Goal: Task Accomplishment & Management: Manage account settings

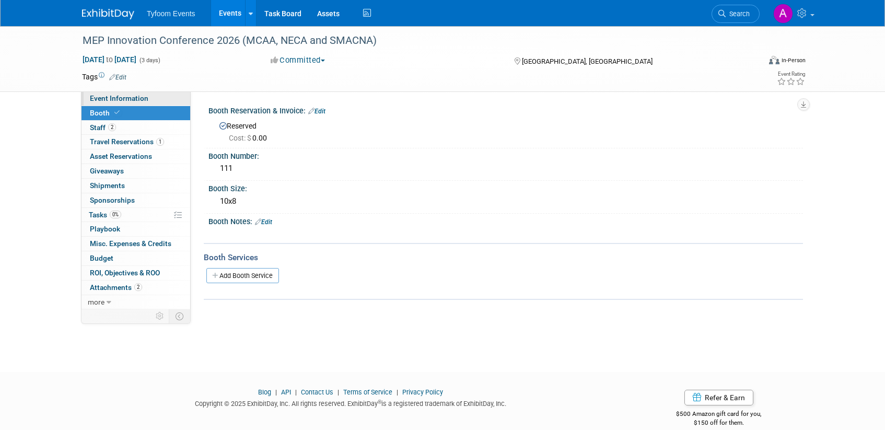
click at [125, 95] on span "Event Information" at bounding box center [119, 98] width 59 height 8
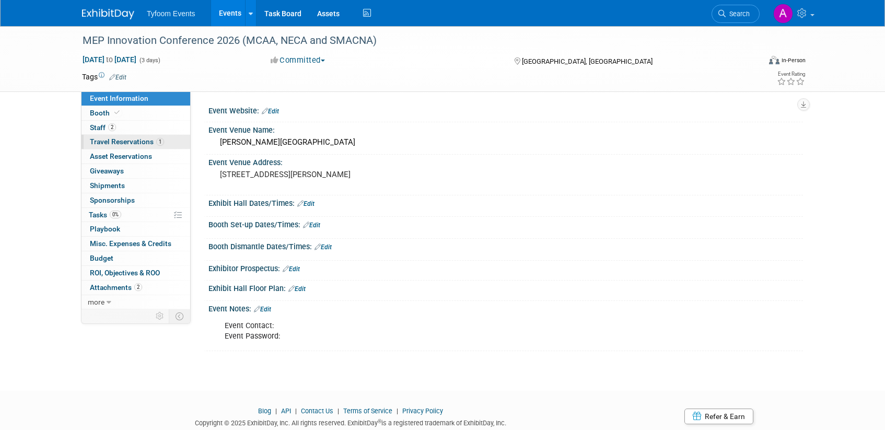
click at [110, 143] on span "Travel Reservations 1" at bounding box center [127, 141] width 74 height 8
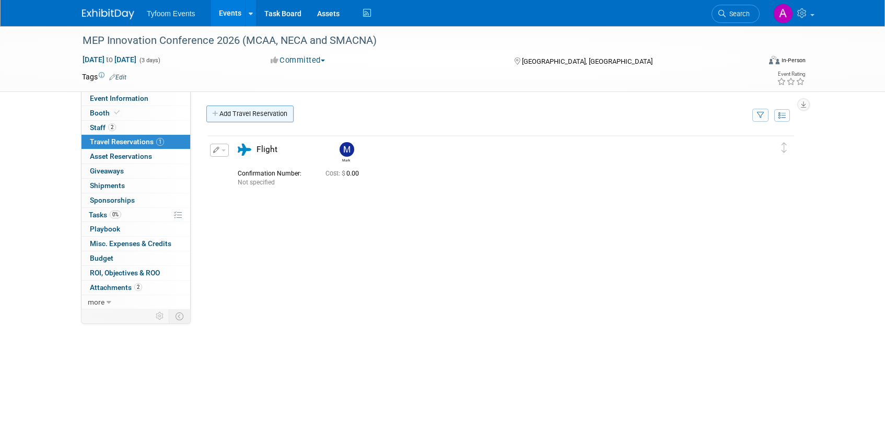
click at [227, 114] on link "Add Travel Reservation" at bounding box center [249, 114] width 87 height 17
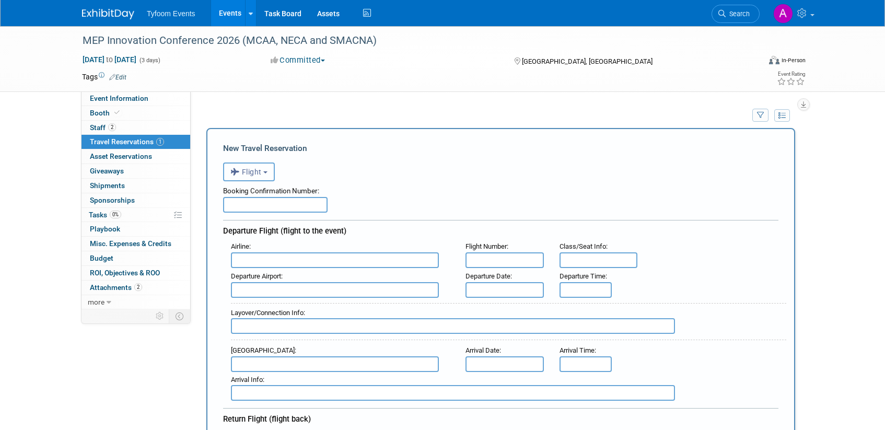
click at [264, 173] on button "Flight" at bounding box center [249, 171] width 52 height 19
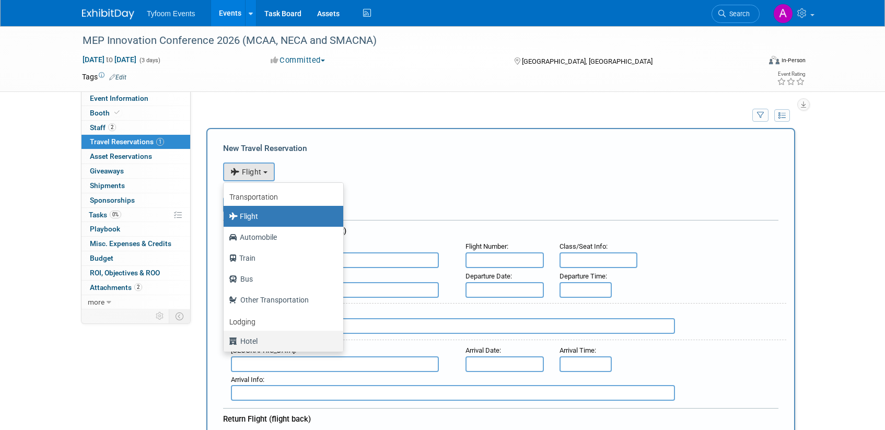
click at [255, 341] on label "Hotel" at bounding box center [281, 341] width 104 height 17
click at [225, 341] on input "Hotel" at bounding box center [221, 339] width 7 height 7
select select "6"
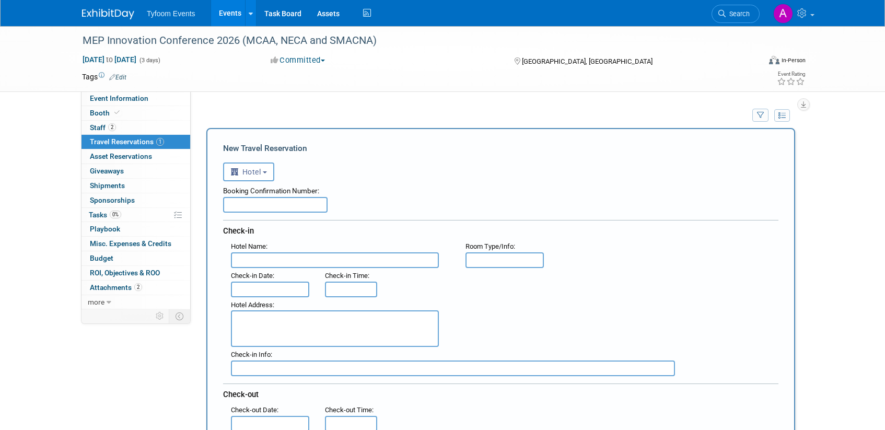
click at [257, 255] on input "text" at bounding box center [335, 260] width 208 height 16
type input "Austin"
drag, startPoint x: 261, startPoint y: 265, endPoint x: 212, endPoint y: 252, distance: 50.8
paste input "The [GEOGRAPHIC_DATA]"
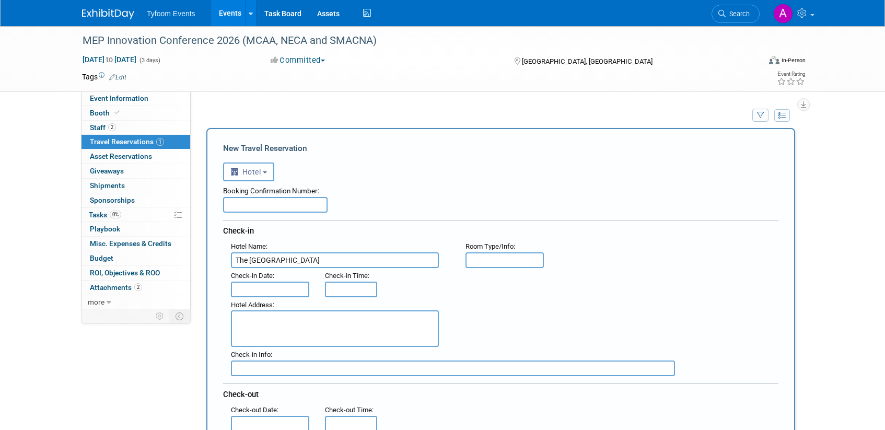
scroll to position [80, 0]
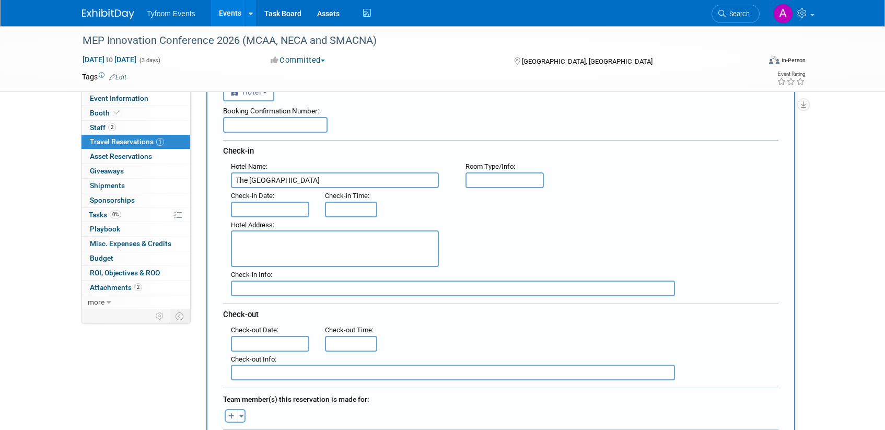
type input "The [GEOGRAPHIC_DATA]"
click at [488, 182] on input "text" at bounding box center [504, 180] width 78 height 16
type input "King"
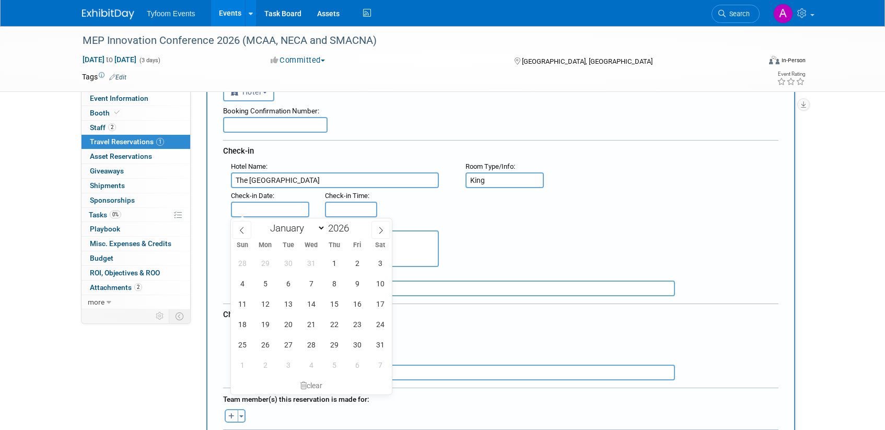
click at [251, 210] on input "text" at bounding box center [270, 210] width 78 height 16
click at [238, 344] on span "25" at bounding box center [242, 344] width 20 height 20
click at [316, 344] on span "28" at bounding box center [311, 344] width 20 height 20
type input "[DATE]"
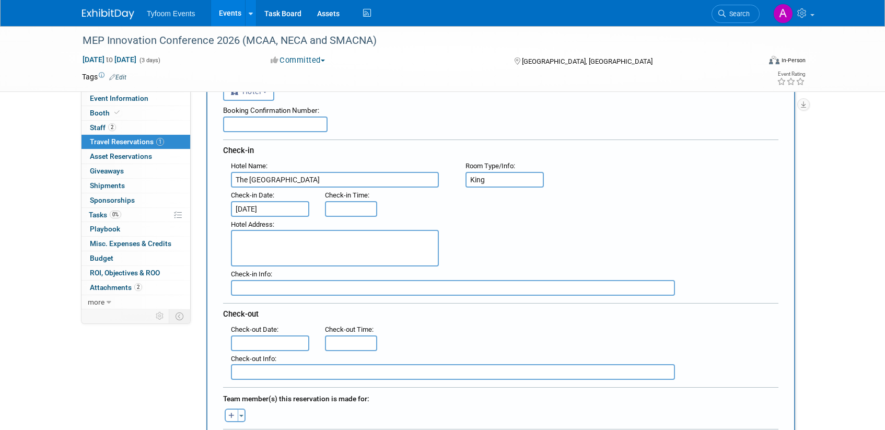
scroll to position [89, 0]
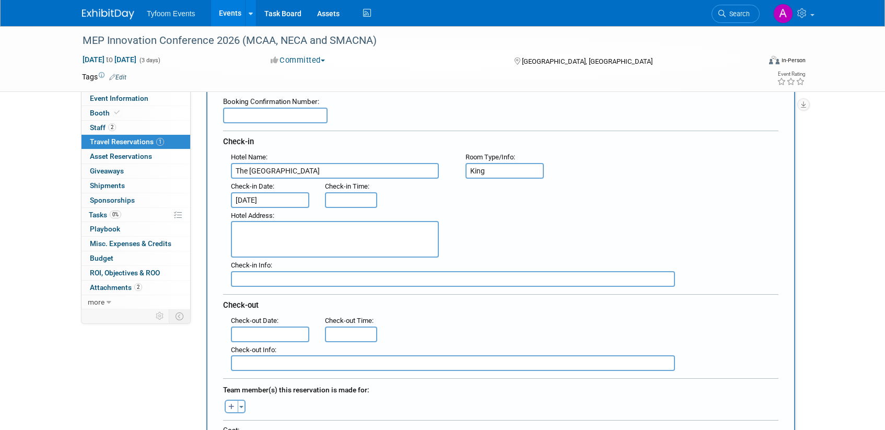
paste textarea "[STREET_ADDRESS][PERSON_NAME]"
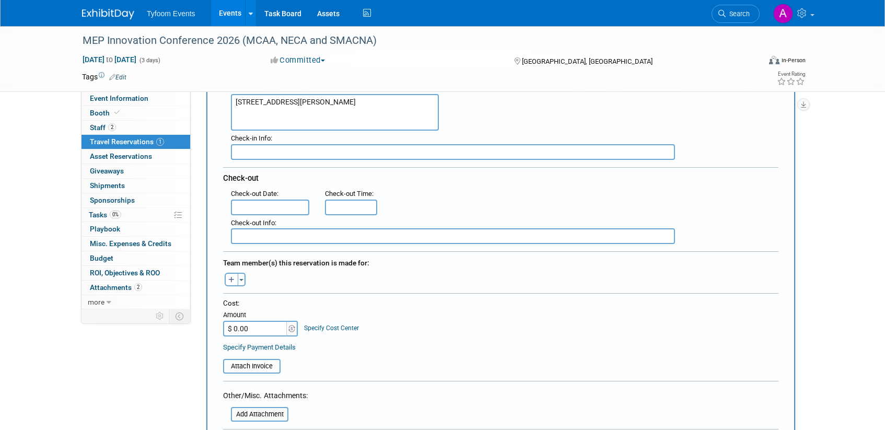
scroll to position [261, 0]
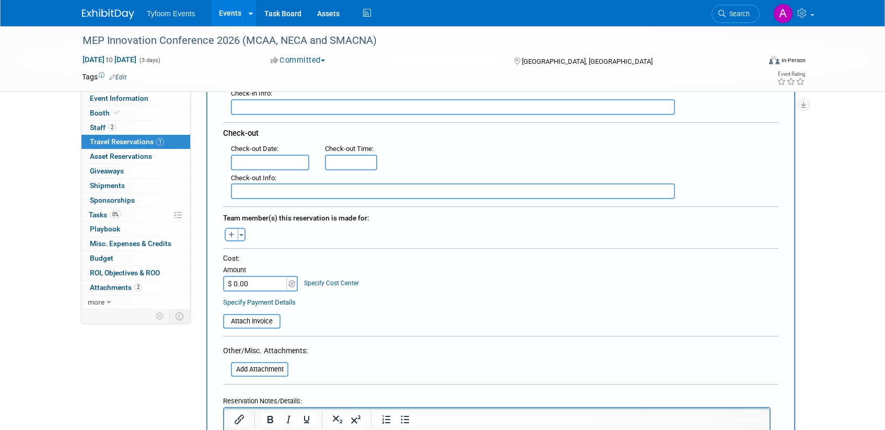
type textarea "[STREET_ADDRESS][PERSON_NAME]"
click at [255, 158] on input "text" at bounding box center [270, 163] width 78 height 16
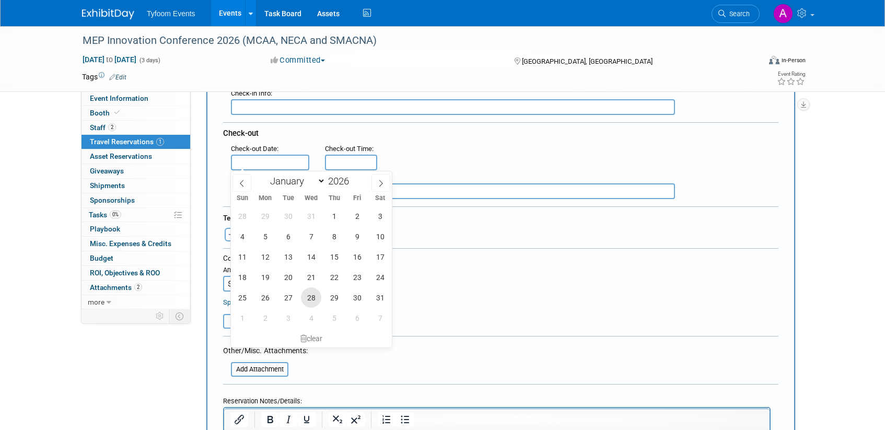
click at [311, 300] on span "28" at bounding box center [311, 297] width 20 height 20
type input "[DATE]"
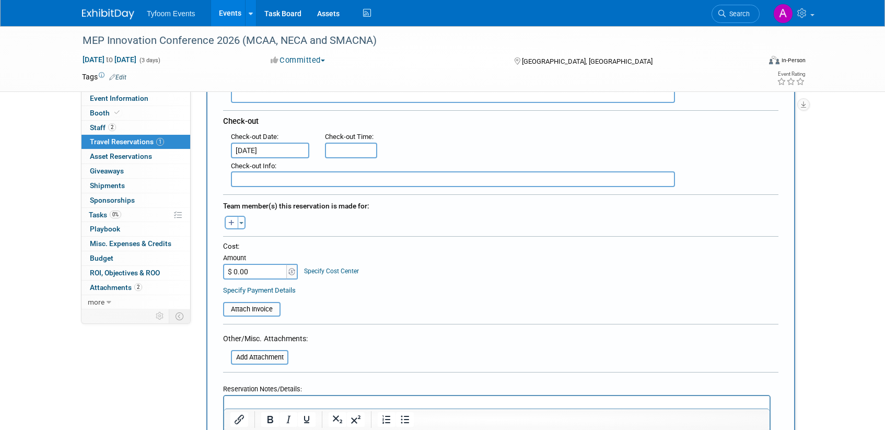
scroll to position [274, 0]
click at [241, 224] on button "Toggle Dropdown" at bounding box center [242, 222] width 8 height 14
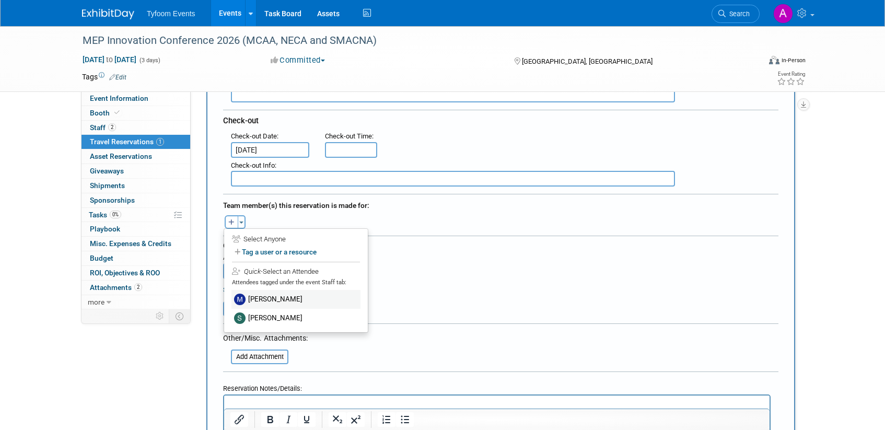
click at [253, 299] on label "[PERSON_NAME]" at bounding box center [295, 299] width 129 height 19
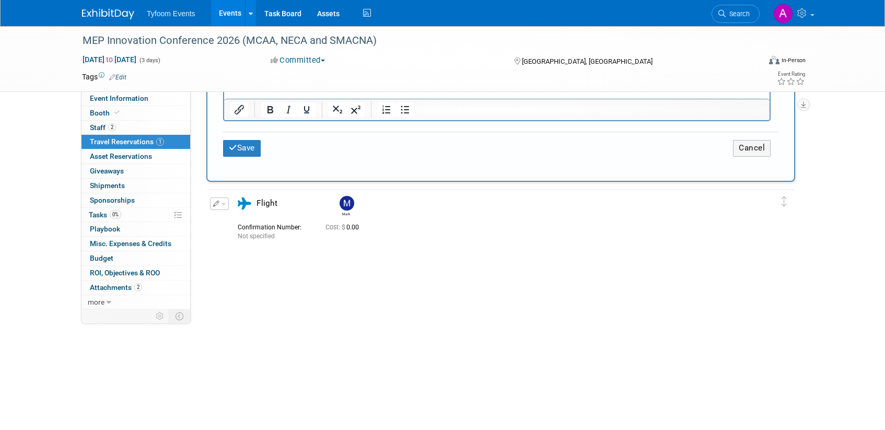
scroll to position [469, 0]
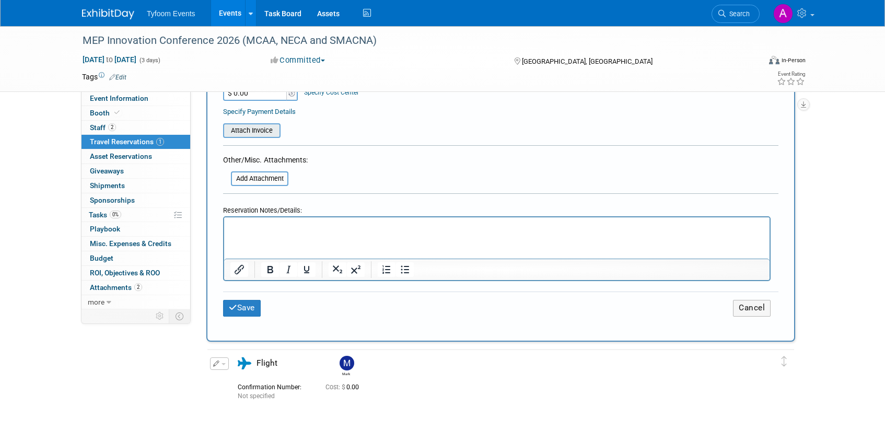
click at [254, 132] on input "file" at bounding box center [217, 130] width 124 height 13
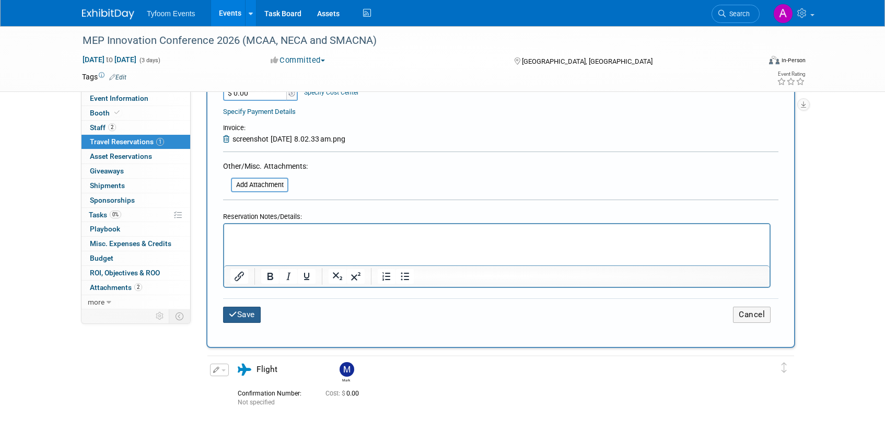
click at [246, 314] on button "Save" at bounding box center [242, 315] width 38 height 16
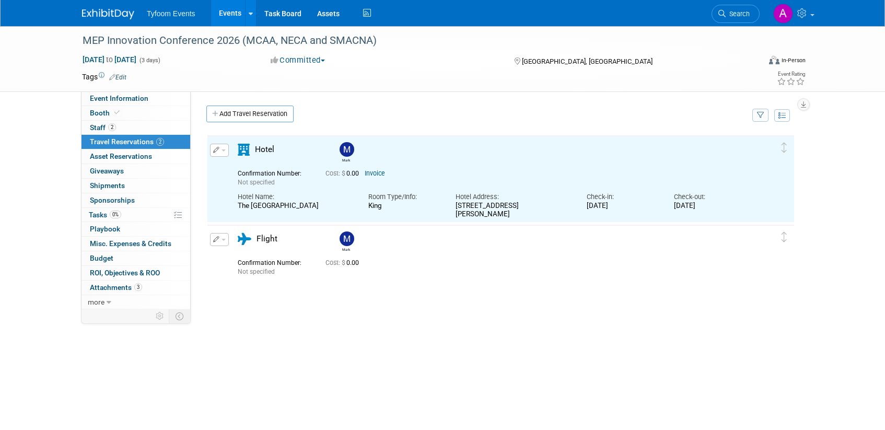
scroll to position [0, 0]
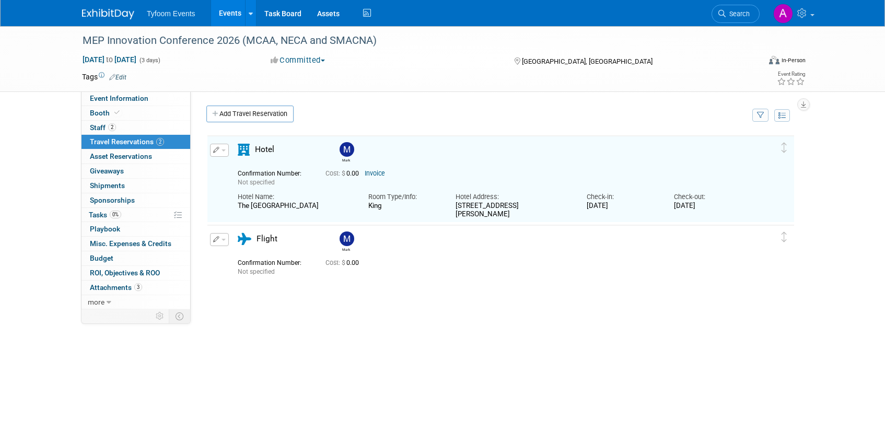
click at [380, 173] on link "Invoice" at bounding box center [375, 173] width 20 height 7
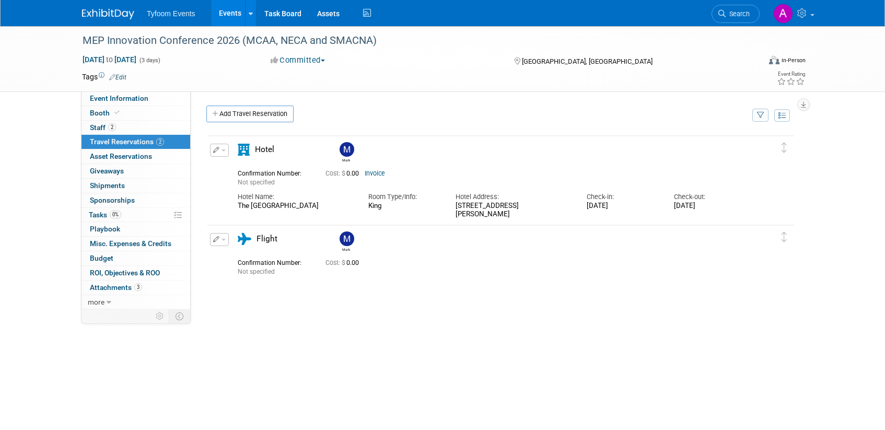
click at [216, 150] on icon "button" at bounding box center [216, 150] width 7 height 6
click at [234, 165] on button "Edit Reservation" at bounding box center [255, 168] width 88 height 15
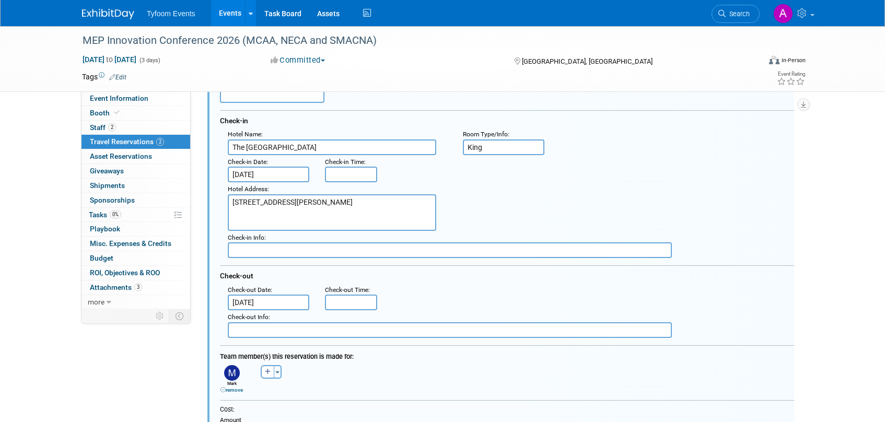
scroll to position [208, 0]
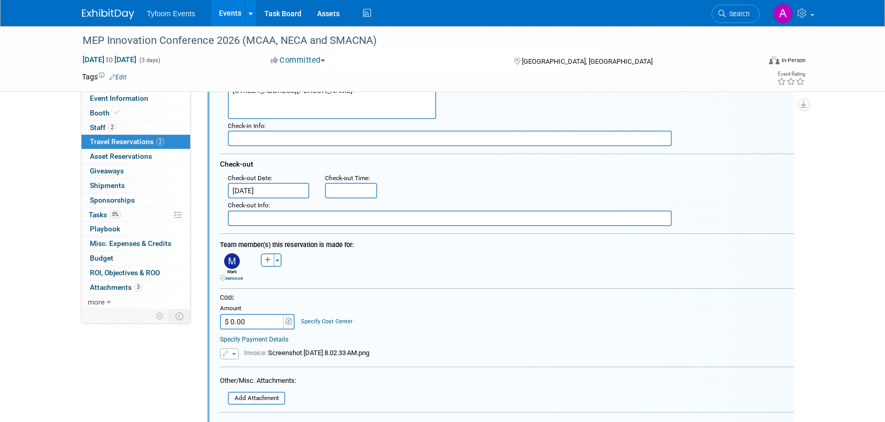
click at [230, 319] on input "$ 0.00" at bounding box center [252, 322] width 65 height 16
click at [452, 330] on div "Cost: Amount $ 111,777.00 Specify Cost Center Cost Center -- Not Specified --" at bounding box center [507, 319] width 574 height 50
click at [242, 322] on input "$ 111,777.00" at bounding box center [252, 322] width 65 height 16
type input "$ 1,117.77"
click at [477, 335] on div "Specify Payment Details" at bounding box center [507, 339] width 574 height 9
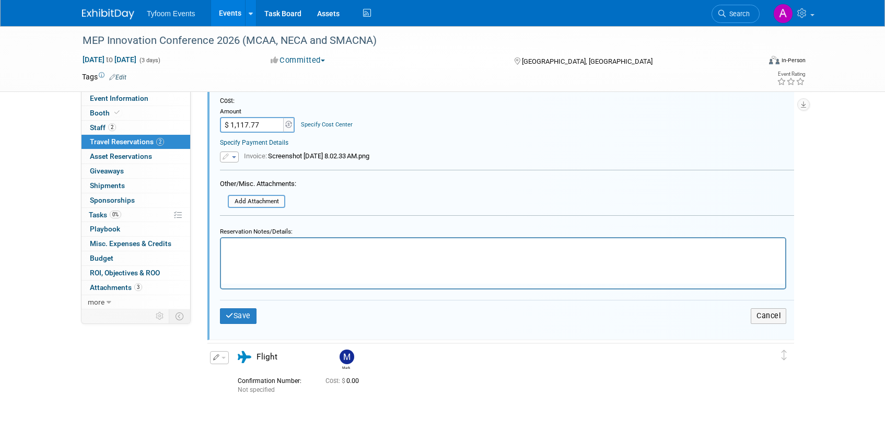
scroll to position [409, 0]
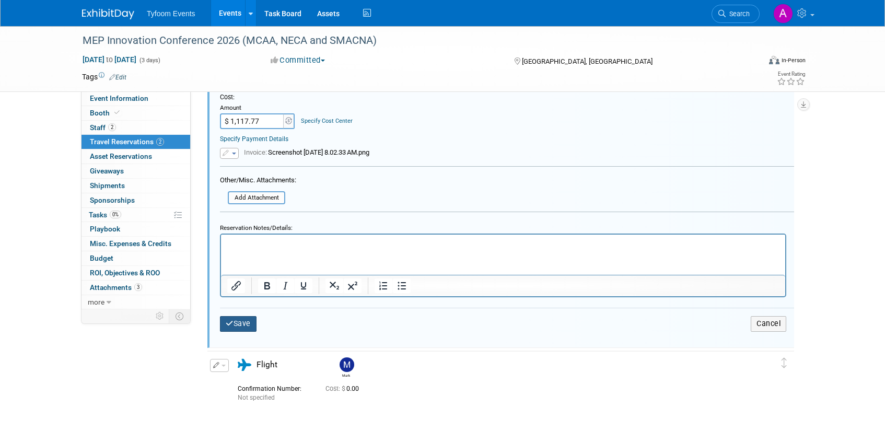
click at [239, 323] on button "Save" at bounding box center [238, 323] width 37 height 15
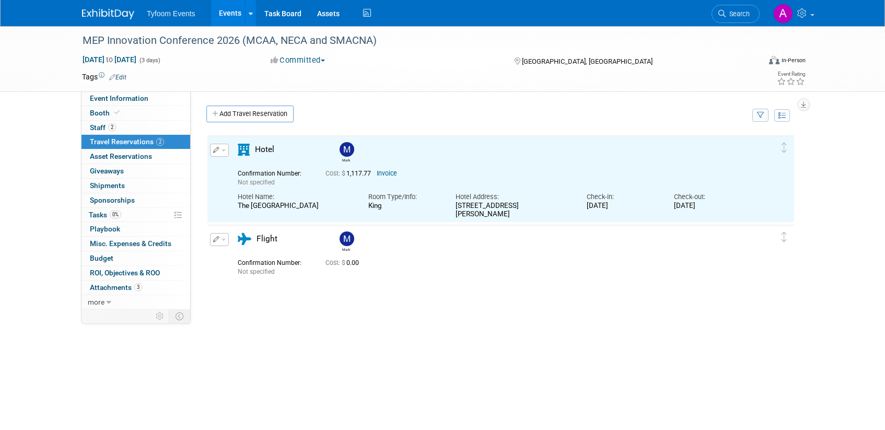
scroll to position [0, 0]
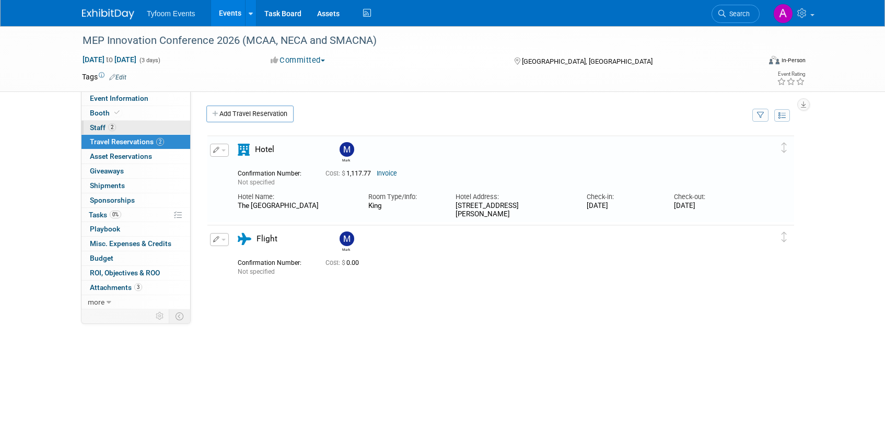
click at [96, 125] on span "Staff 2" at bounding box center [103, 127] width 26 height 8
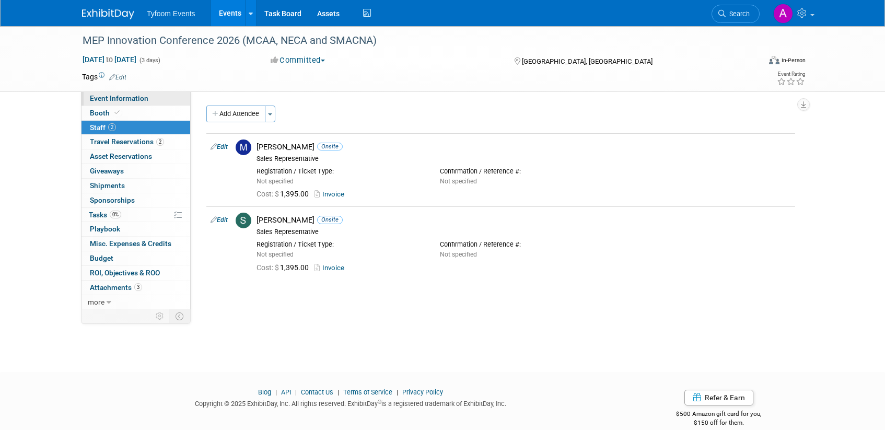
click at [129, 100] on span "Event Information" at bounding box center [119, 98] width 59 height 8
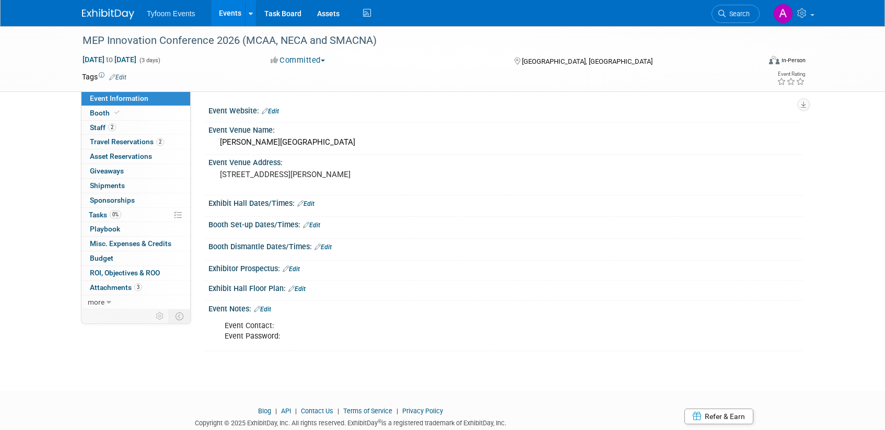
click at [222, 12] on link "Events" at bounding box center [230, 13] width 38 height 26
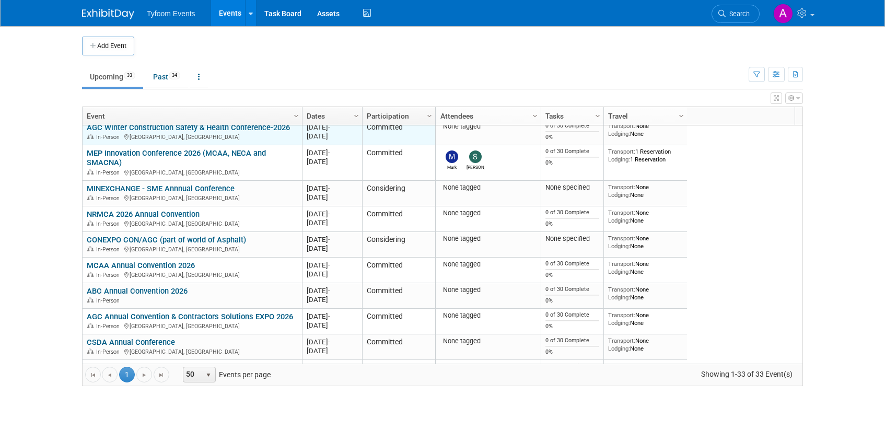
scroll to position [313, 0]
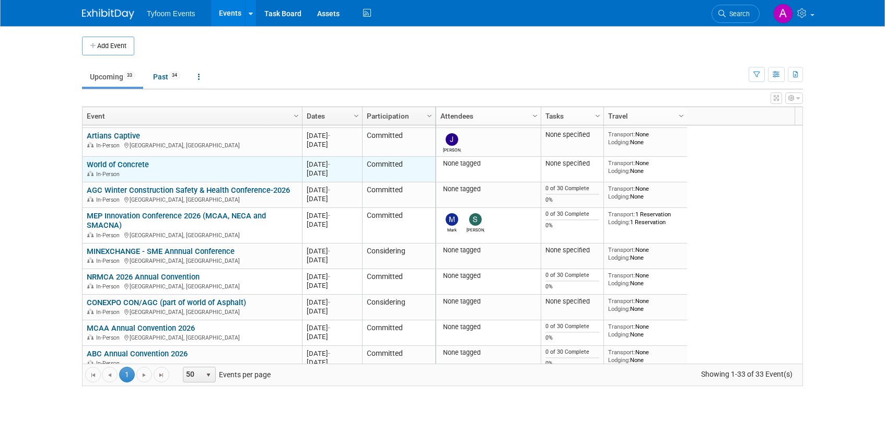
click at [117, 164] on link "World of Concrete" at bounding box center [118, 164] width 62 height 9
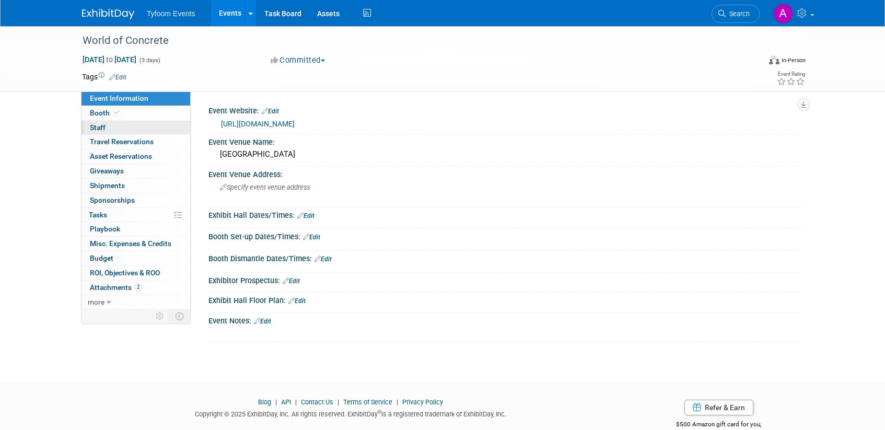
click at [99, 124] on span "Staff 0" at bounding box center [98, 127] width 16 height 8
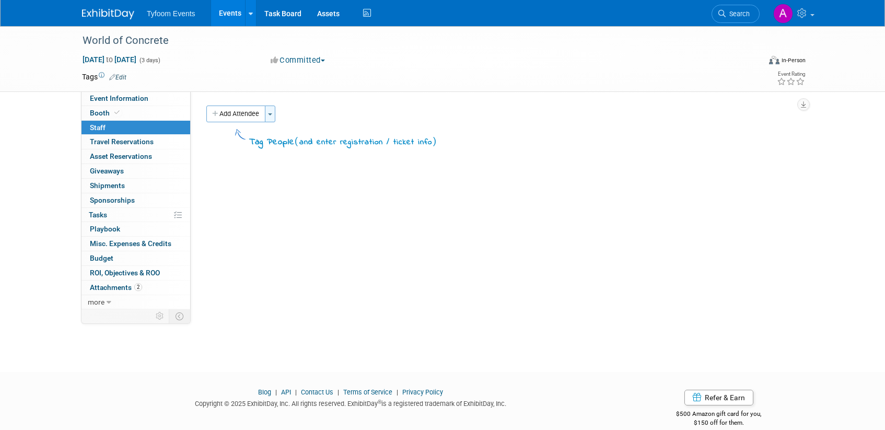
click at [272, 112] on button "Toggle Dropdown" at bounding box center [270, 114] width 10 height 17
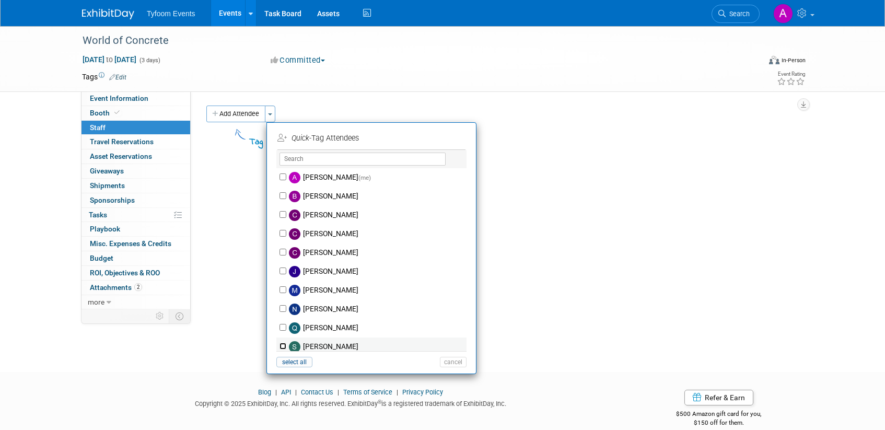
click at [282, 345] on input "[PERSON_NAME]" at bounding box center [283, 346] width 7 height 7
checkbox input "true"
click at [282, 289] on input "[PERSON_NAME]" at bounding box center [283, 289] width 7 height 7
checkbox input "true"
click at [283, 252] on input "[PERSON_NAME]" at bounding box center [283, 252] width 7 height 7
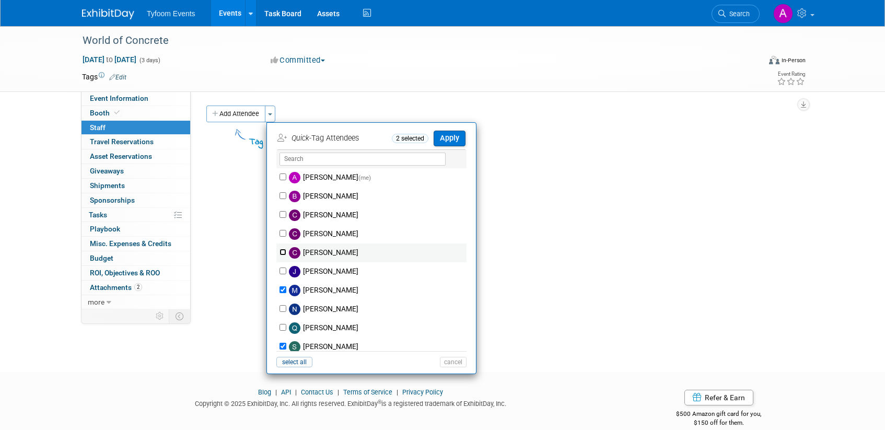
checkbox input "true"
click at [281, 196] on input "[PERSON_NAME]" at bounding box center [283, 195] width 7 height 7
checkbox input "true"
click at [451, 141] on button "Apply" at bounding box center [450, 138] width 32 height 15
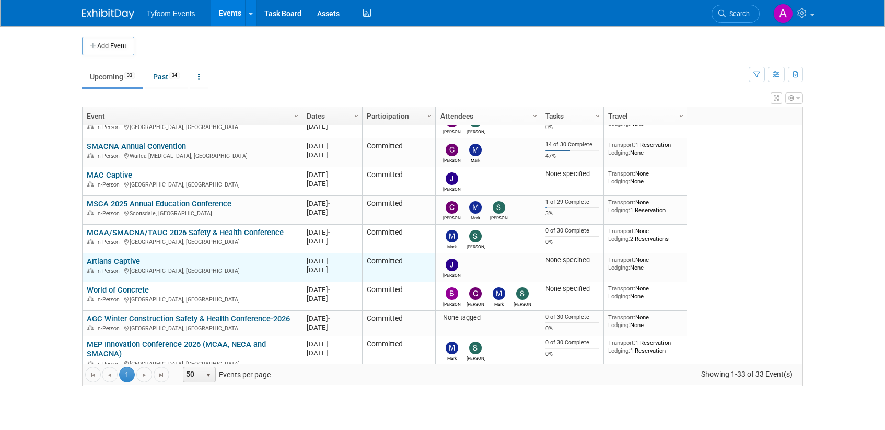
scroll to position [251, 0]
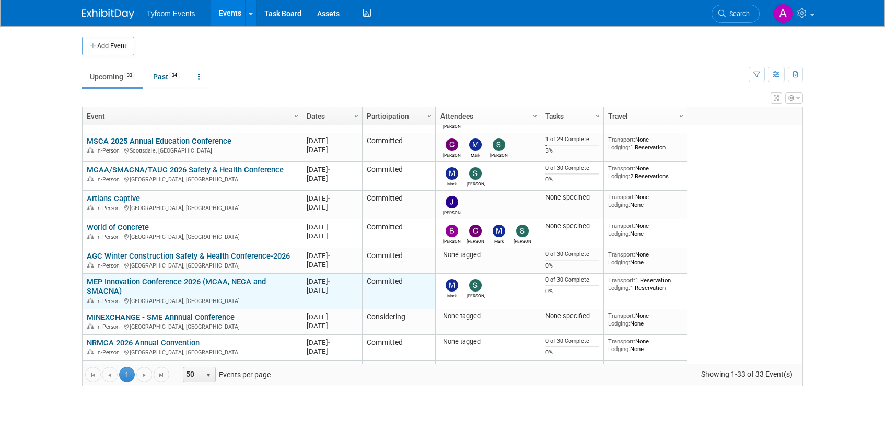
click at [144, 283] on link "MEP Innovation Conference 2026 (MCAA, NECA and SMACNA)" at bounding box center [176, 286] width 179 height 19
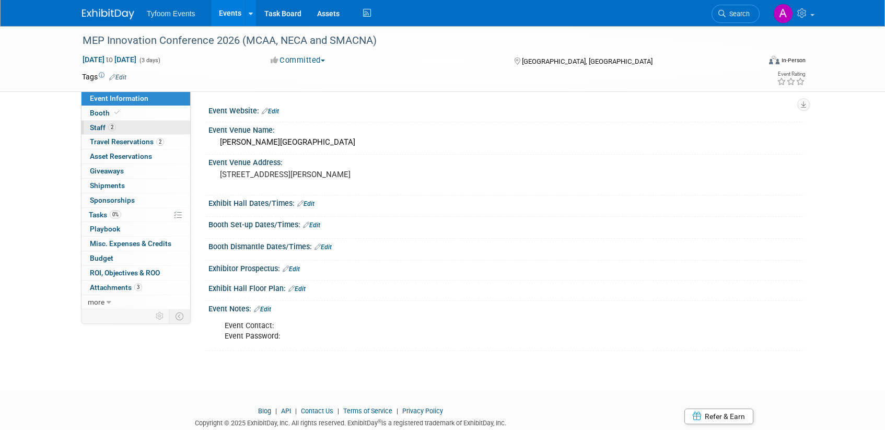
click at [99, 129] on span "Staff 2" at bounding box center [103, 127] width 26 height 8
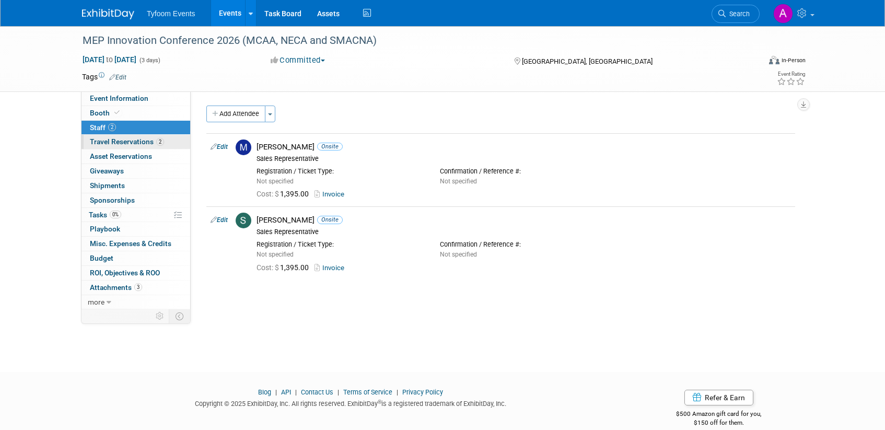
click at [102, 139] on span "Travel Reservations 2" at bounding box center [127, 141] width 74 height 8
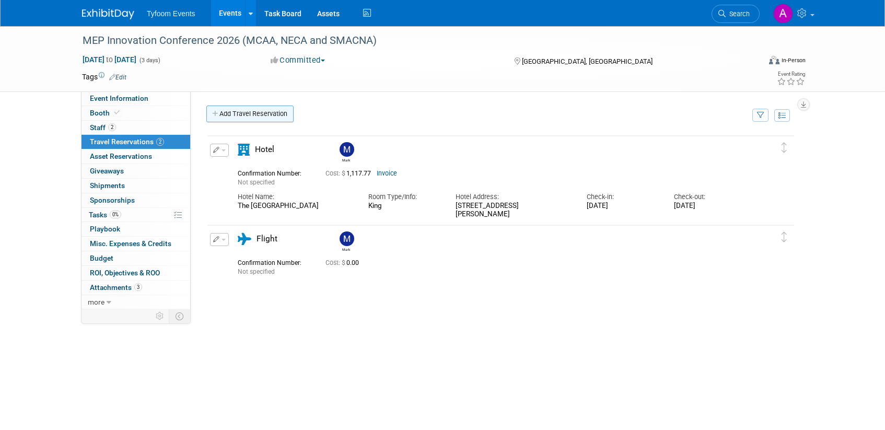
click at [232, 116] on link "Add Travel Reservation" at bounding box center [249, 114] width 87 height 17
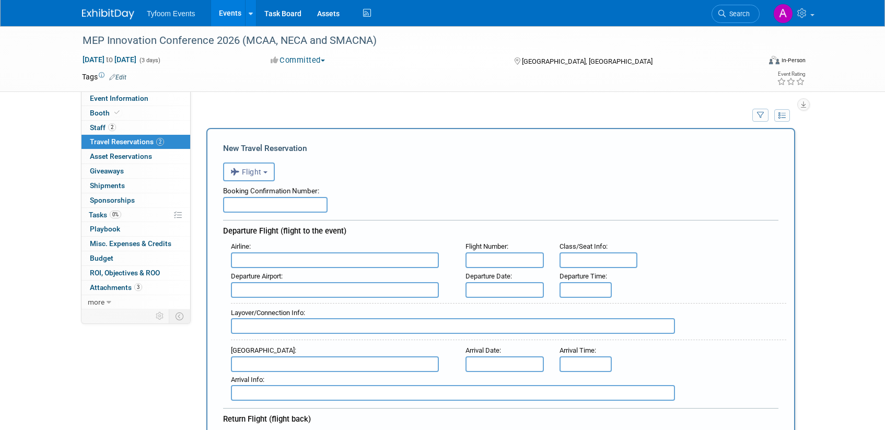
click at [269, 176] on button "Flight" at bounding box center [249, 171] width 52 height 19
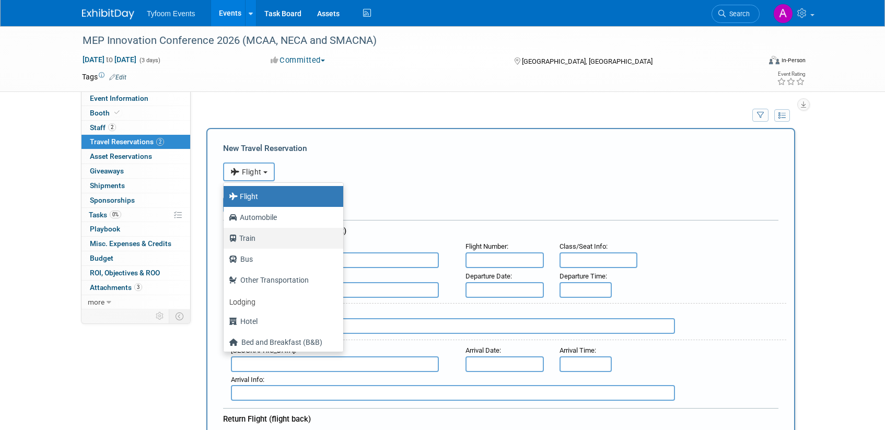
scroll to position [44, 0]
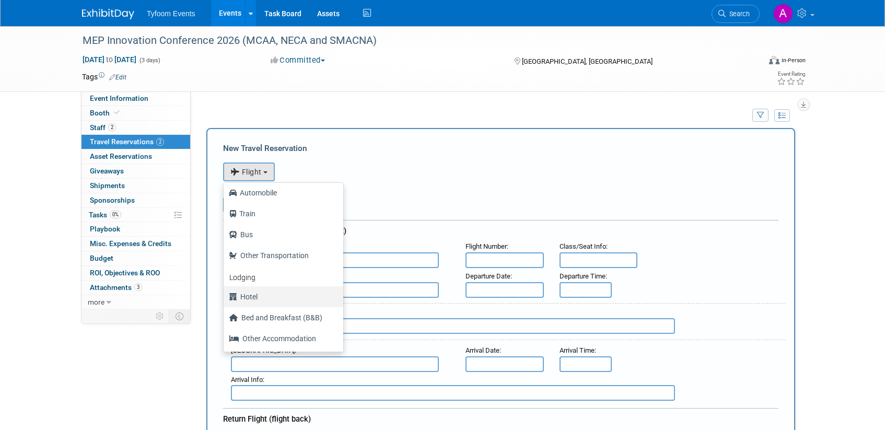
click at [251, 296] on label "Hotel" at bounding box center [281, 296] width 104 height 17
click at [225, 296] on input "Hotel" at bounding box center [221, 295] width 7 height 7
select select "6"
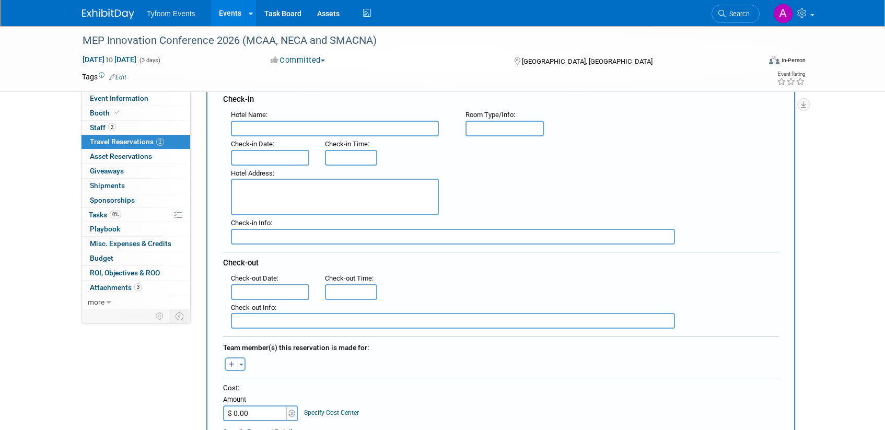
scroll to position [126, 0]
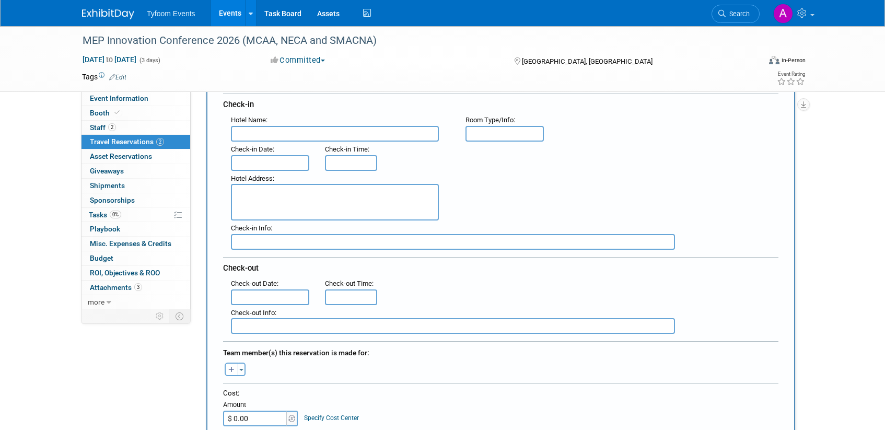
click at [246, 133] on input "text" at bounding box center [335, 134] width 208 height 16
paste input "[PERSON_NAME][GEOGRAPHIC_DATA]"
type input "[PERSON_NAME][GEOGRAPHIC_DATA]"
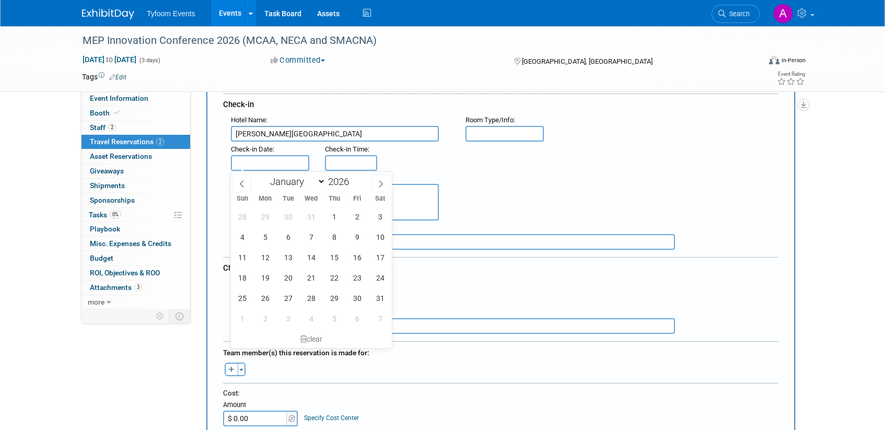
click at [250, 160] on input "text" at bounding box center [270, 163] width 78 height 16
click at [243, 297] on span "25" at bounding box center [242, 298] width 20 height 20
type input "[DATE]"
click at [514, 195] on div "Hotel Address :" at bounding box center [504, 196] width 563 height 50
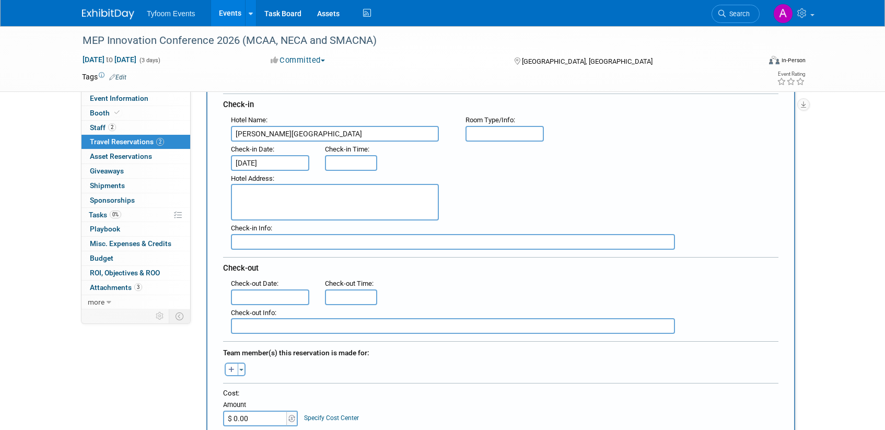
paste textarea "[STREET_ADDRESS][PERSON_NAME]"
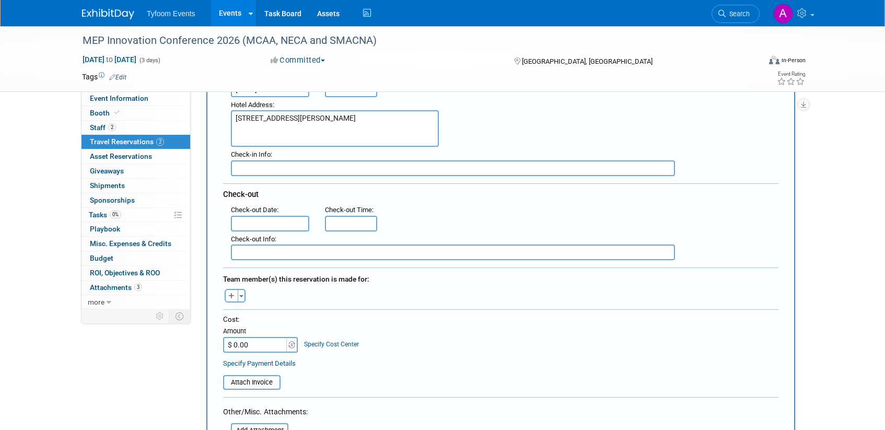
scroll to position [202, 0]
type textarea "[STREET_ADDRESS][PERSON_NAME]"
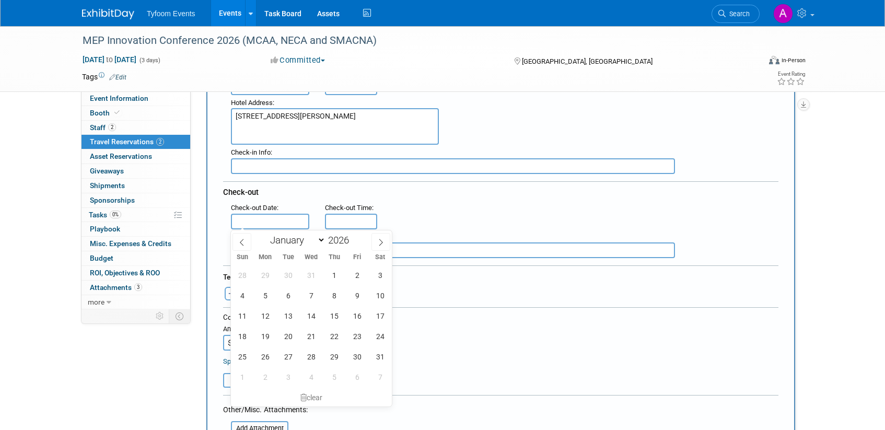
click at [263, 223] on input "text" at bounding box center [270, 222] width 78 height 16
click at [310, 353] on span "28" at bounding box center [311, 356] width 20 height 20
type input "[DATE]"
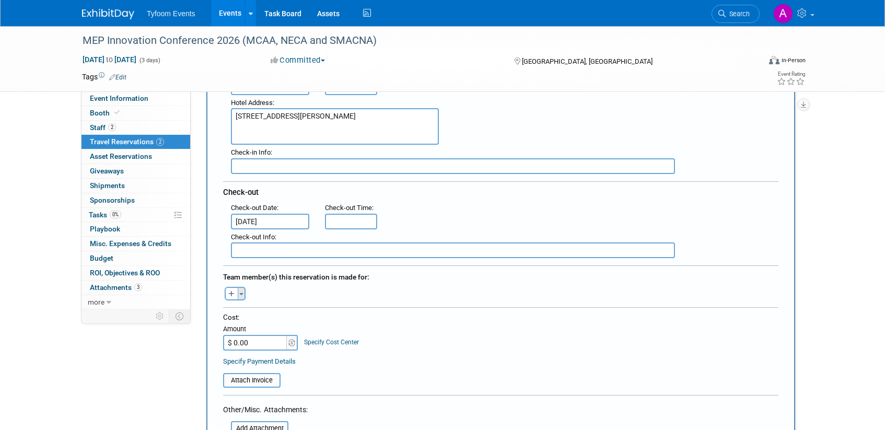
click at [242, 294] on span "button" at bounding box center [241, 294] width 4 height 2
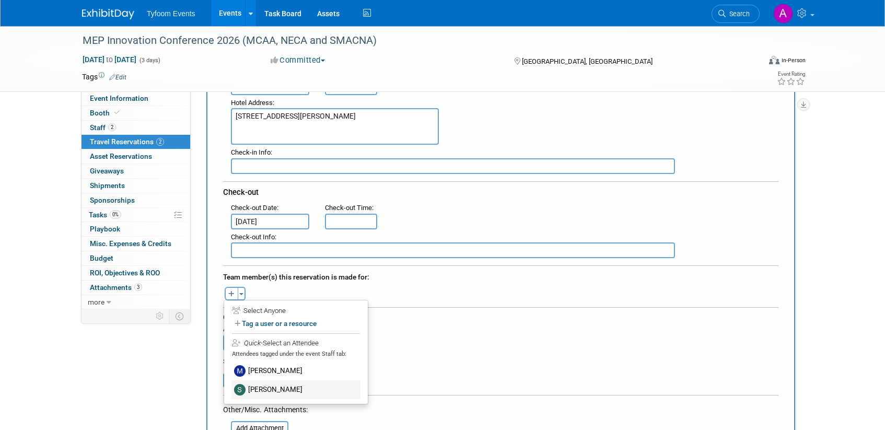
click at [276, 382] on label "[PERSON_NAME]" at bounding box center [295, 389] width 129 height 19
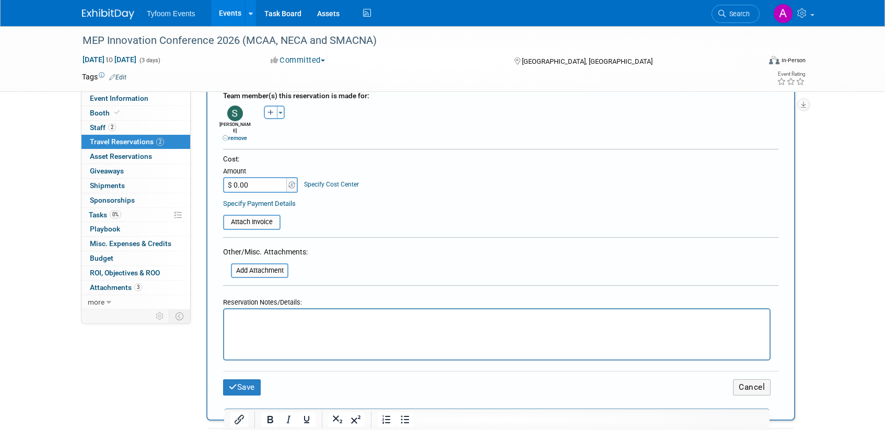
scroll to position [430, 0]
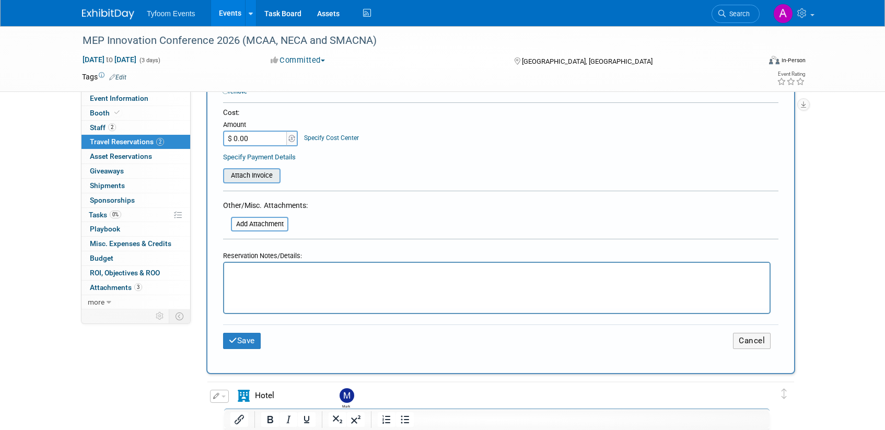
click at [259, 172] on input "file" at bounding box center [217, 175] width 124 height 13
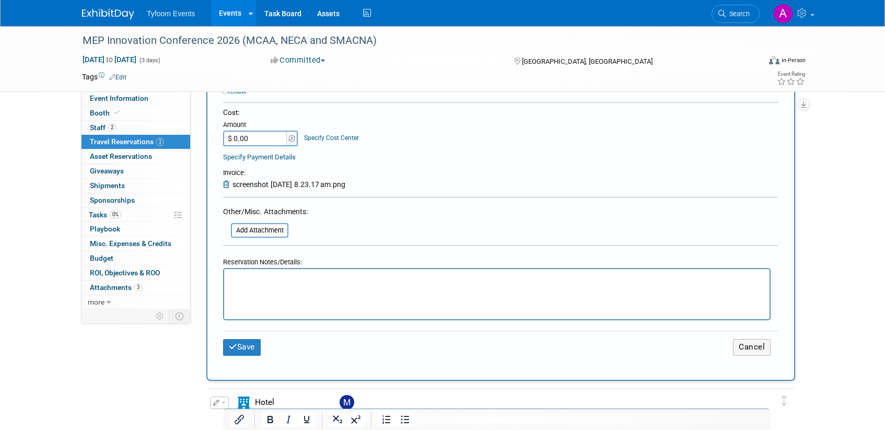
click at [235, 131] on input "$ 0.00" at bounding box center [255, 139] width 65 height 16
type input "$ 1,117.77"
click at [482, 176] on table "Attach Invoice Invoice: screenshot [DATE] 8.23.17 am.png" at bounding box center [500, 174] width 555 height 30
click at [248, 343] on button "Save" at bounding box center [242, 347] width 38 height 16
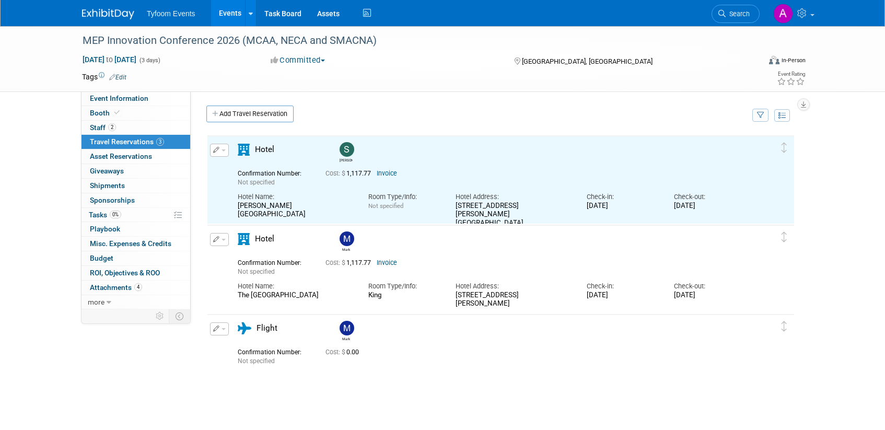
scroll to position [0, 0]
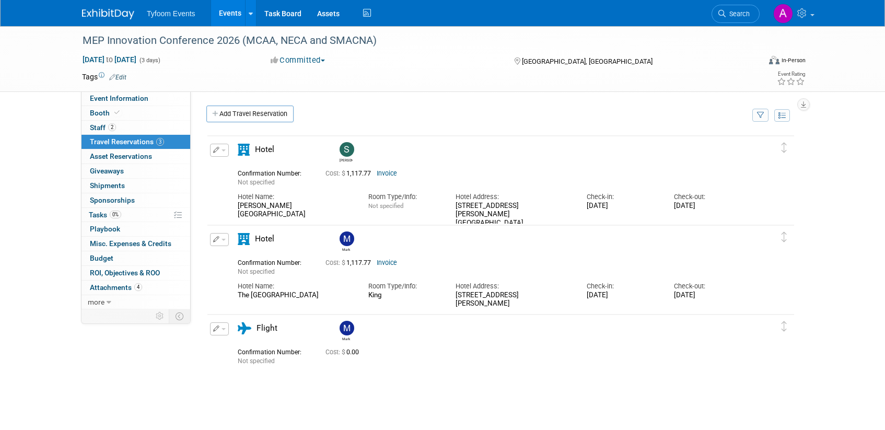
click at [224, 151] on span "button" at bounding box center [224, 150] width 4 height 2
click at [239, 171] on button "Edit Reservation" at bounding box center [255, 168] width 88 height 15
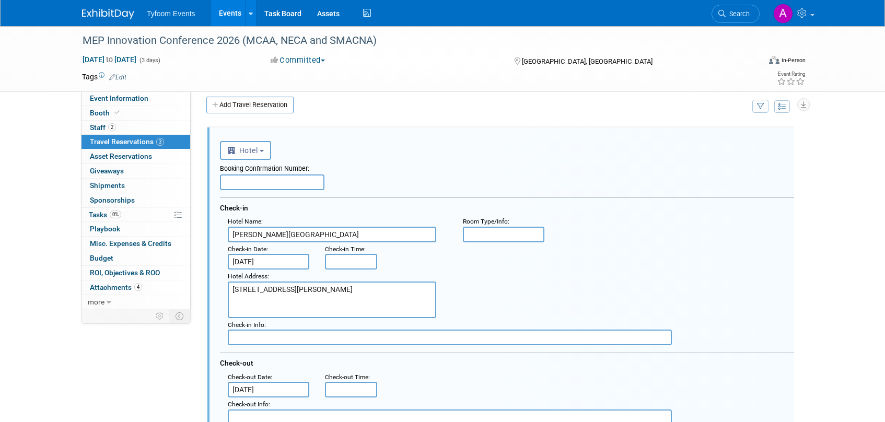
scroll to position [17, 0]
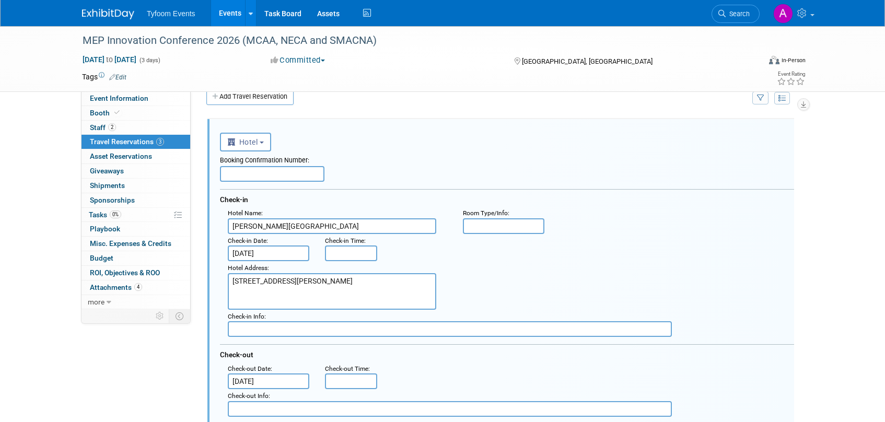
paste input "SL0DXUIE"
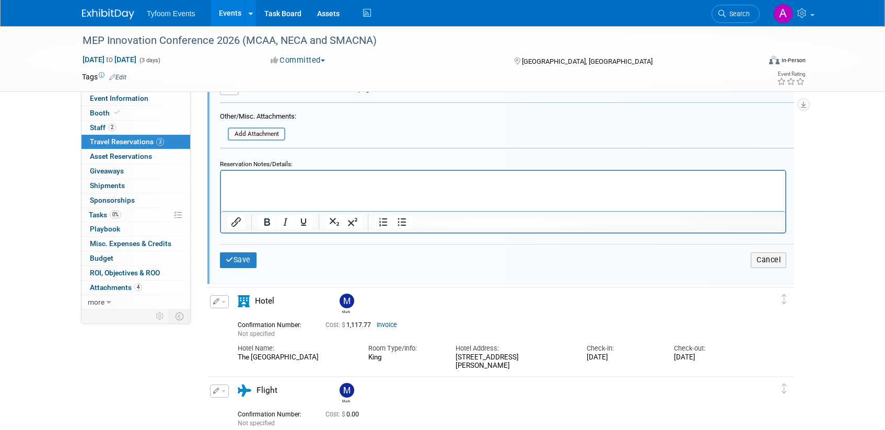
scroll to position [476, 0]
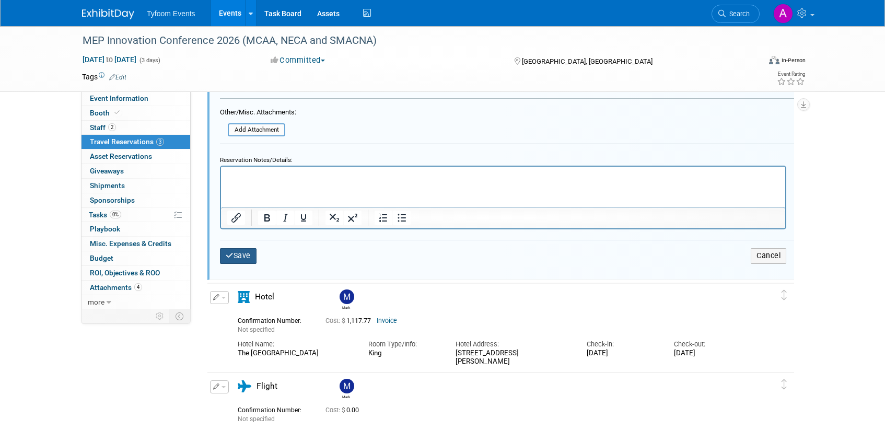
type input "SL0DXUIE"
click at [232, 257] on icon "submit" at bounding box center [230, 255] width 8 height 7
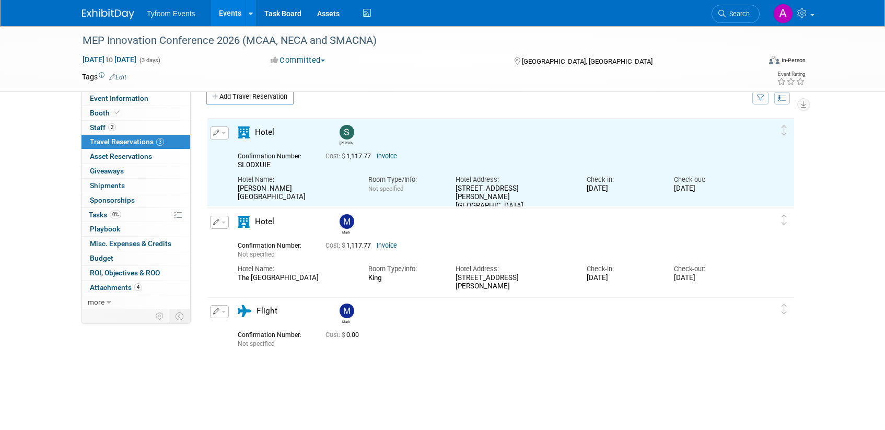
scroll to position [0, 0]
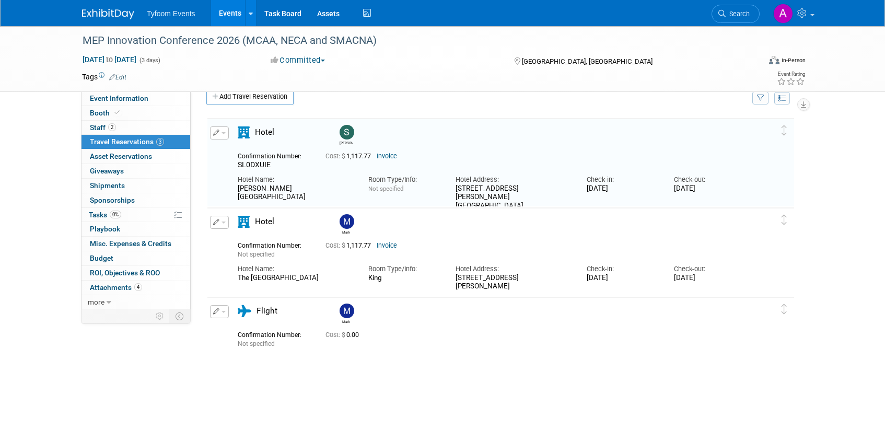
click at [389, 155] on link "Invoice" at bounding box center [387, 156] width 20 height 7
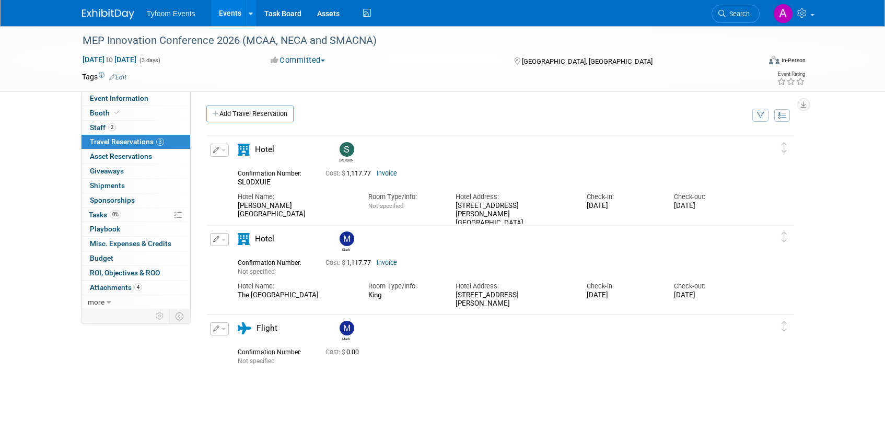
click at [222, 151] on span "button" at bounding box center [224, 150] width 4 height 2
click at [235, 166] on button "Edit Reservation" at bounding box center [255, 168] width 88 height 15
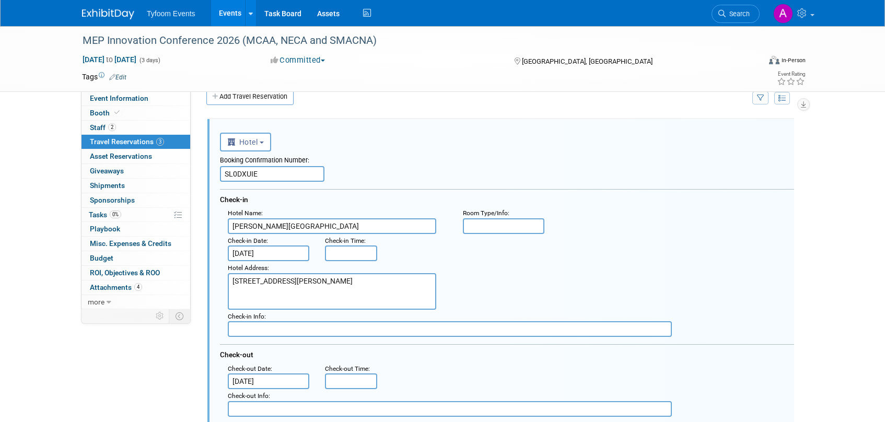
click at [490, 224] on input "text" at bounding box center [503, 226] width 81 height 16
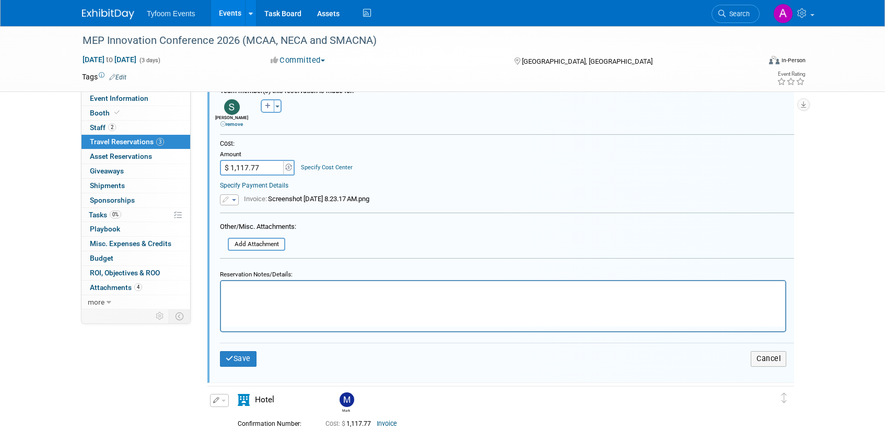
scroll to position [404, 0]
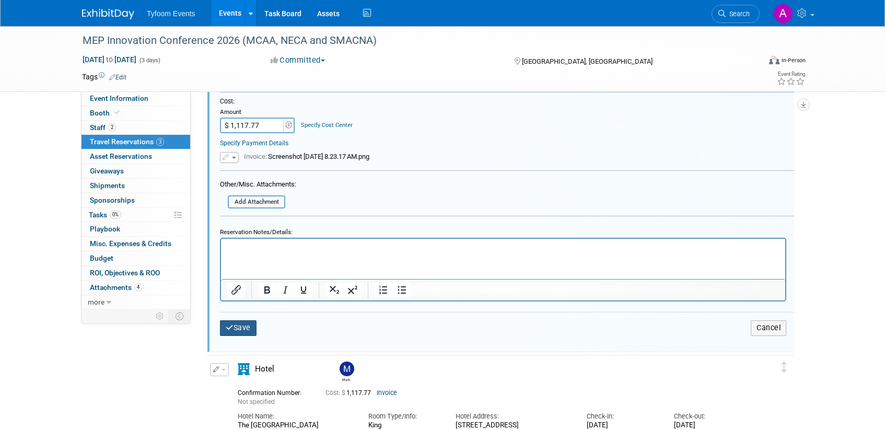
type input "King"
click at [238, 328] on button "Save" at bounding box center [238, 327] width 37 height 15
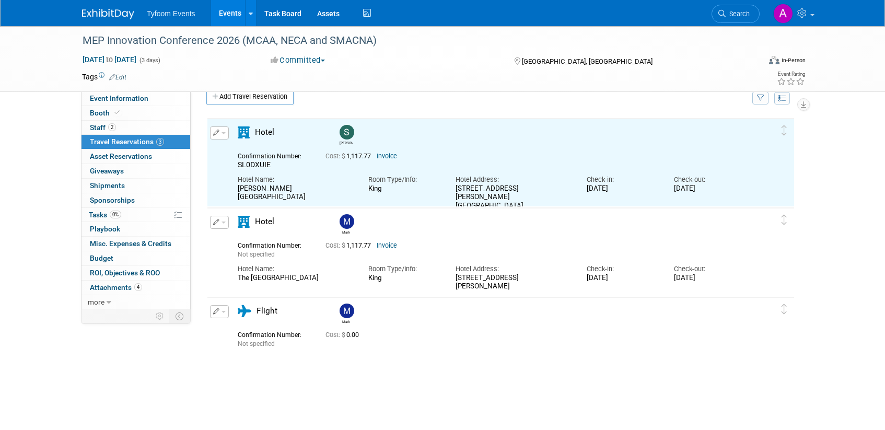
scroll to position [0, 0]
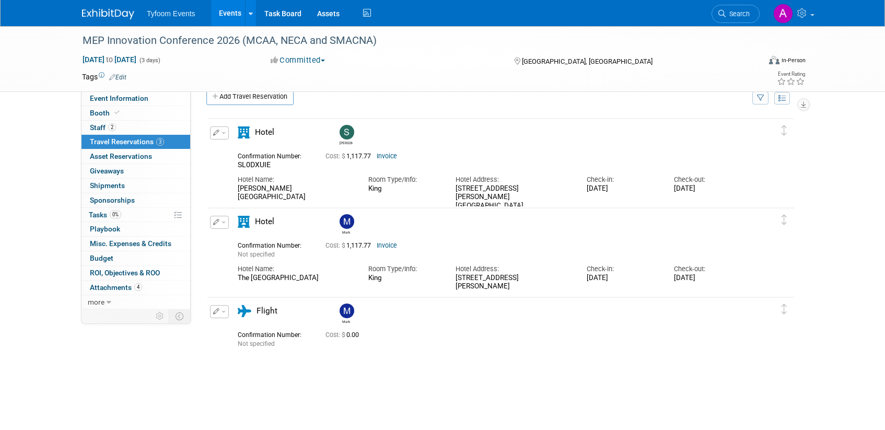
click at [216, 225] on button "button" at bounding box center [219, 222] width 19 height 13
click at [232, 239] on button "Edit Reservation" at bounding box center [255, 240] width 88 height 15
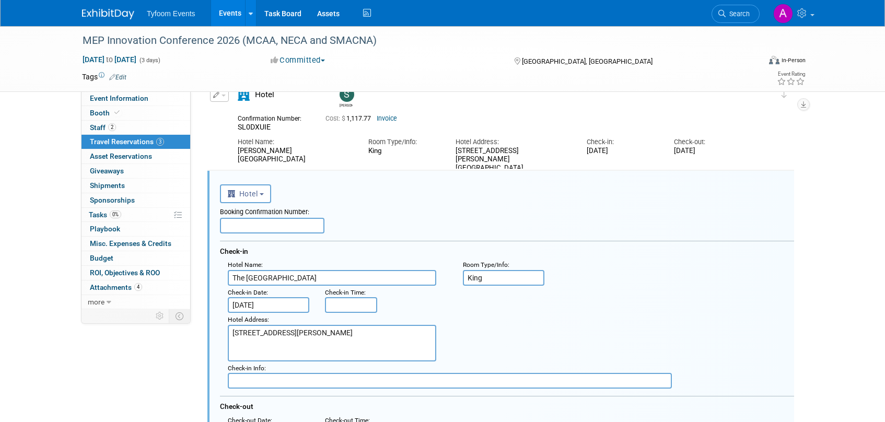
scroll to position [107, 0]
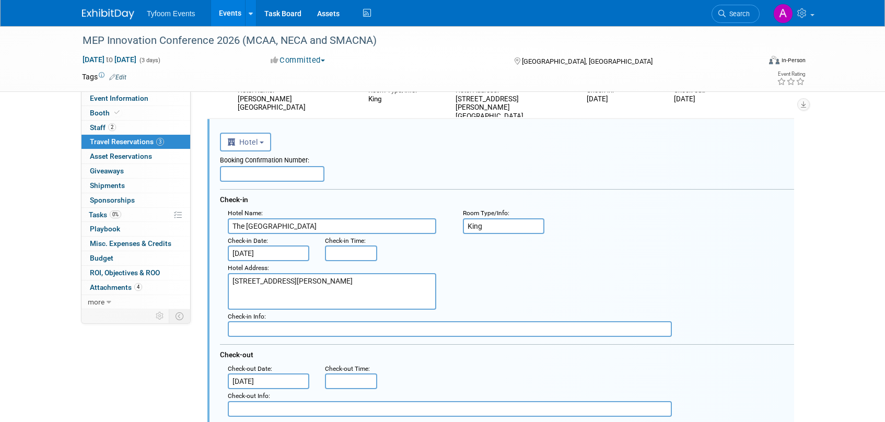
click at [247, 254] on input "[DATE]" at bounding box center [268, 254] width 81 height 16
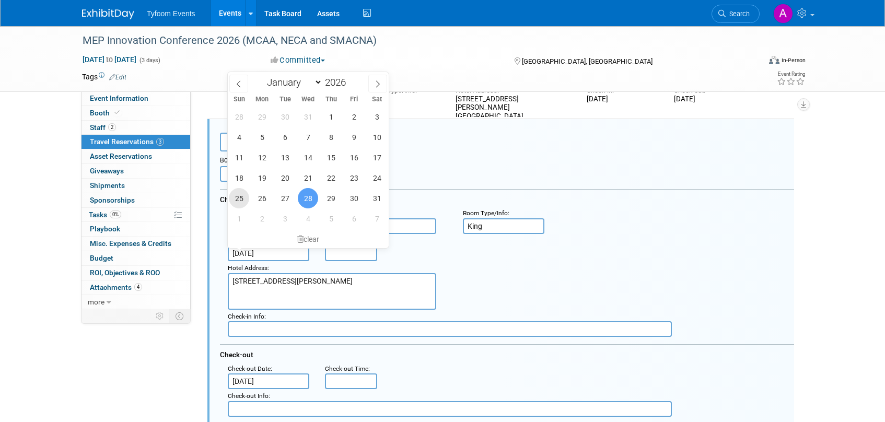
click at [243, 196] on span "25" at bounding box center [239, 198] width 20 height 20
type input "[DATE]"
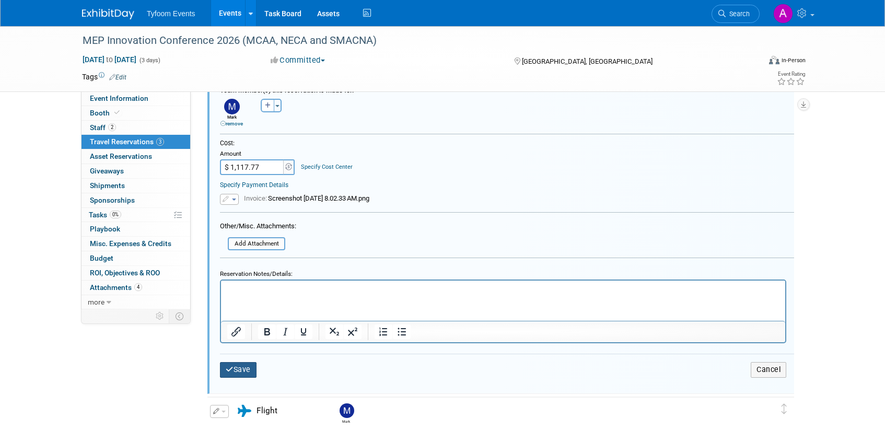
click at [244, 368] on button "Save" at bounding box center [238, 369] width 37 height 15
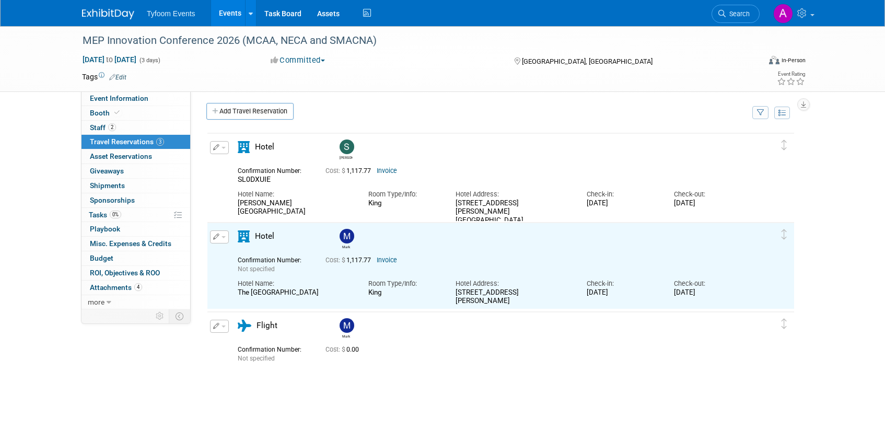
scroll to position [0, 0]
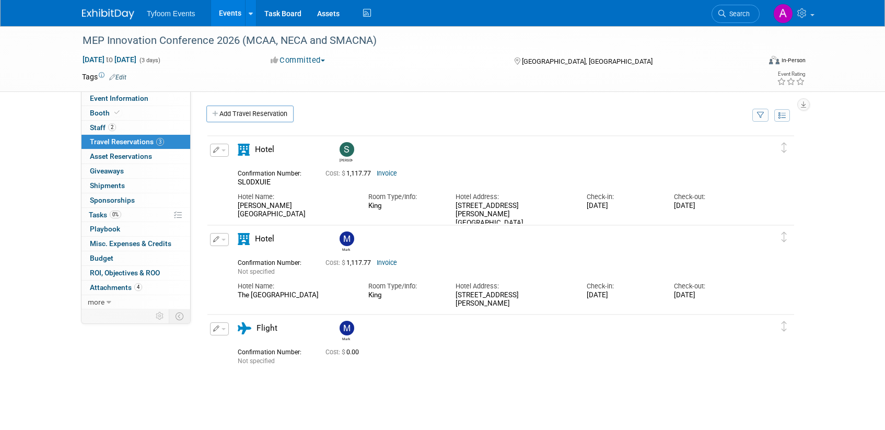
click at [222, 329] on span "button" at bounding box center [224, 329] width 4 height 2
click at [241, 341] on button "Edit Reservation" at bounding box center [255, 347] width 88 height 15
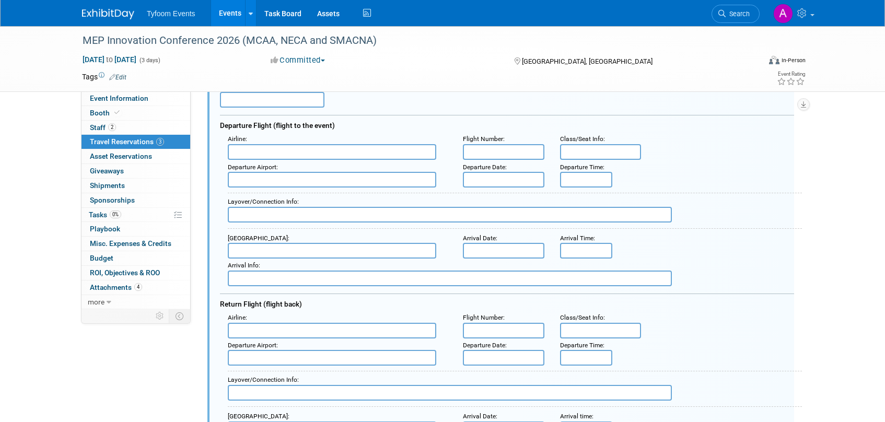
scroll to position [273, 0]
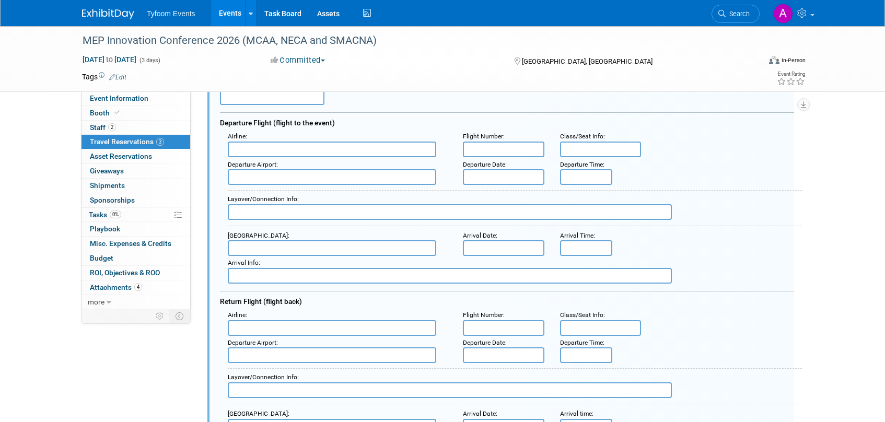
click at [516, 179] on input "text" at bounding box center [503, 177] width 81 height 16
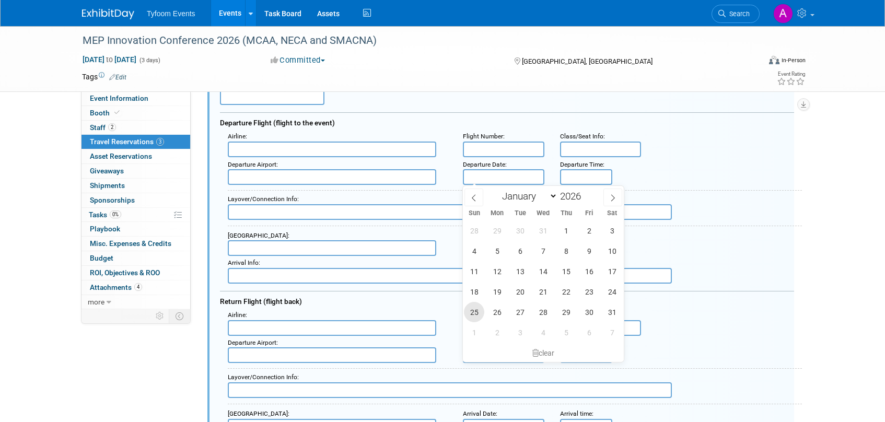
click at [471, 310] on span "25" at bounding box center [474, 312] width 20 height 20
type input "[DATE]"
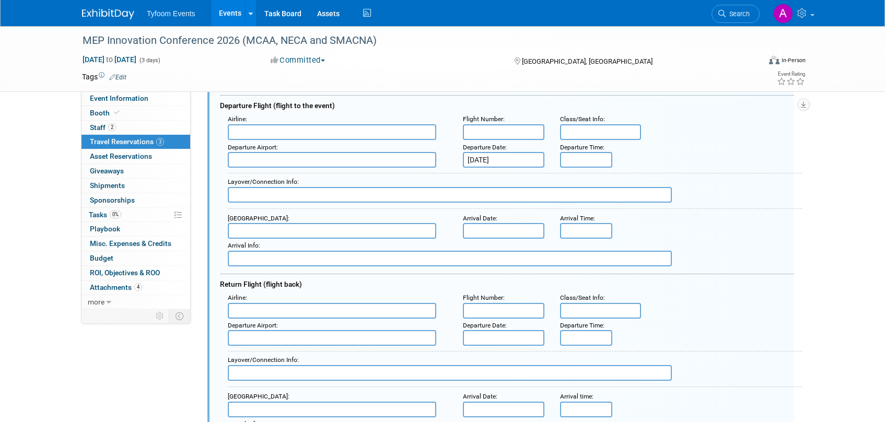
scroll to position [345, 0]
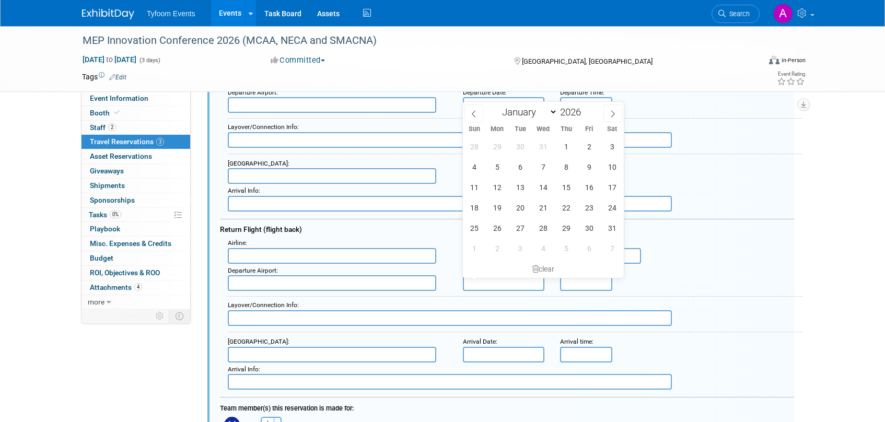
click at [483, 285] on input "text" at bounding box center [503, 283] width 81 height 16
click at [545, 226] on span "28" at bounding box center [543, 228] width 20 height 20
type input "[DATE]"
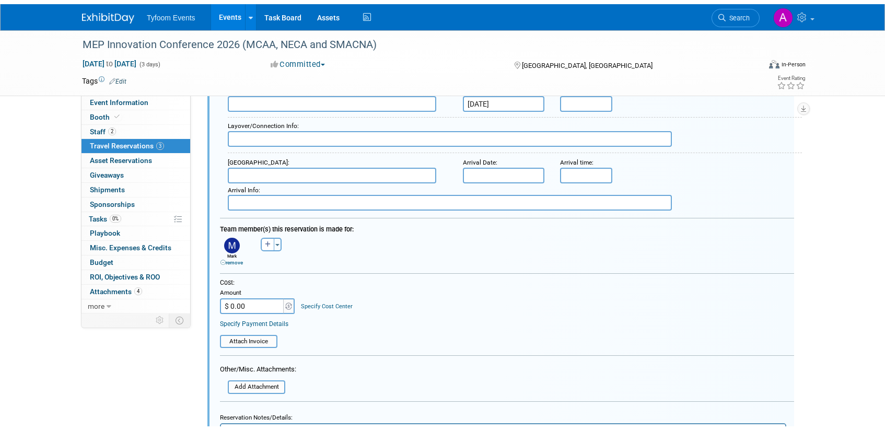
scroll to position [682, 0]
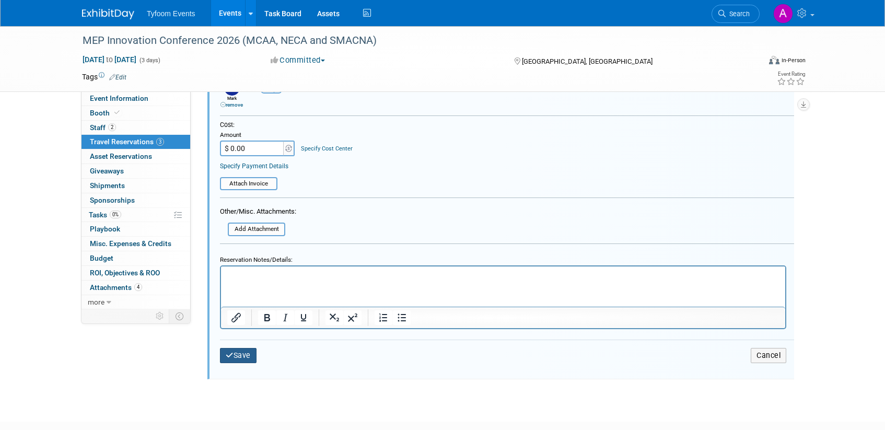
click at [248, 356] on button "Save" at bounding box center [238, 355] width 37 height 15
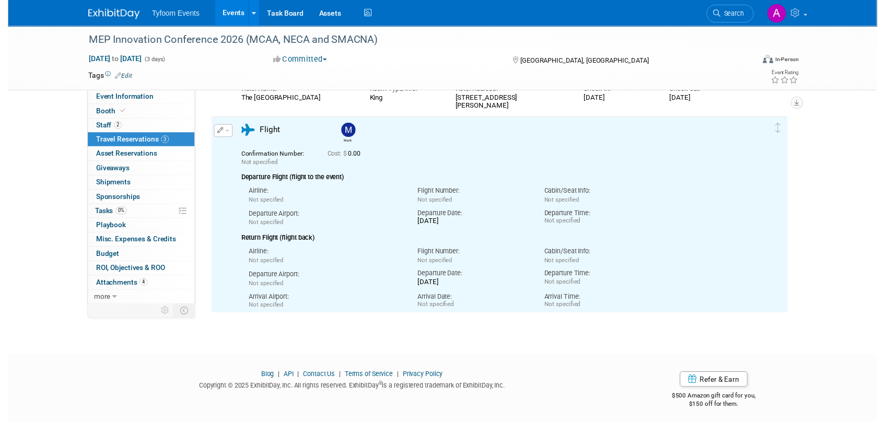
scroll to position [0, 0]
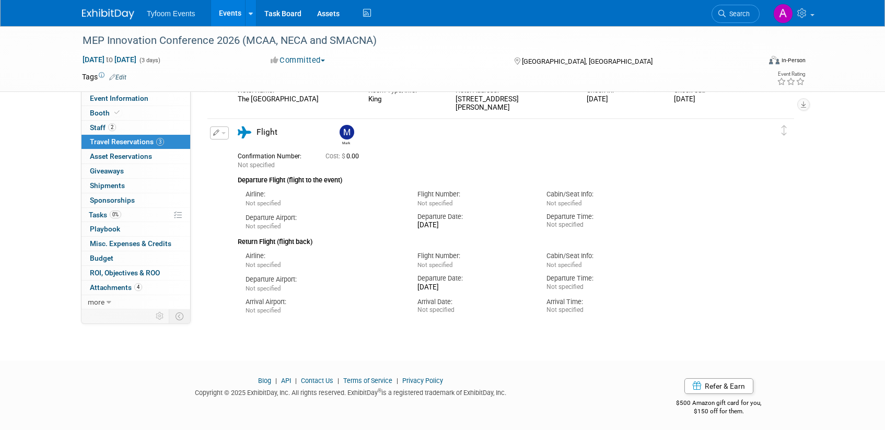
click at [226, 133] on button "button" at bounding box center [219, 132] width 19 height 13
click at [234, 147] on button "Edit Reservation" at bounding box center [255, 151] width 88 height 15
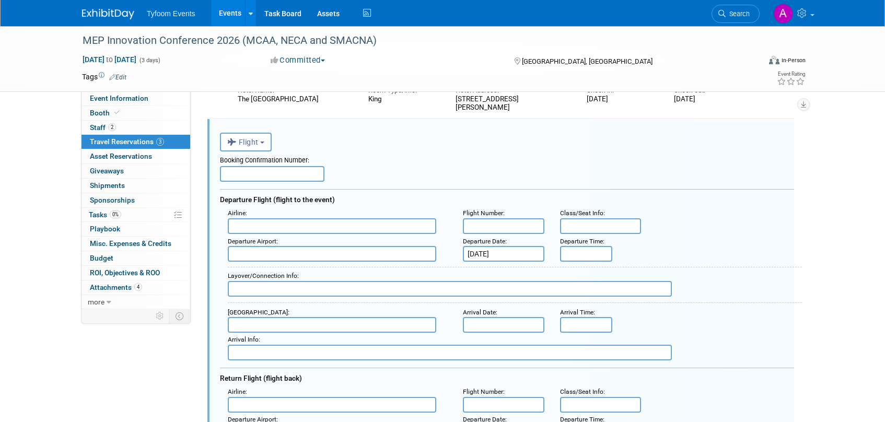
click at [246, 227] on input "text" at bounding box center [332, 226] width 208 height 16
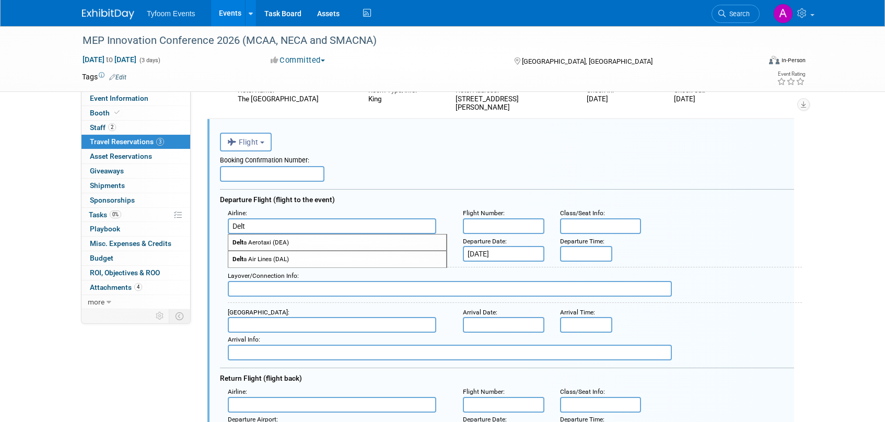
click at [259, 260] on span "Delt a Air Lines (DAL)" at bounding box center [337, 259] width 218 height 16
type input "Delta Air Lines (DAL)"
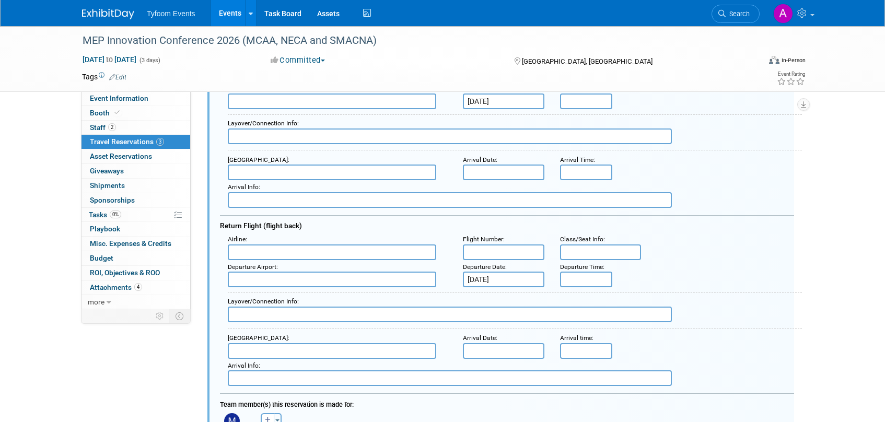
scroll to position [359, 0]
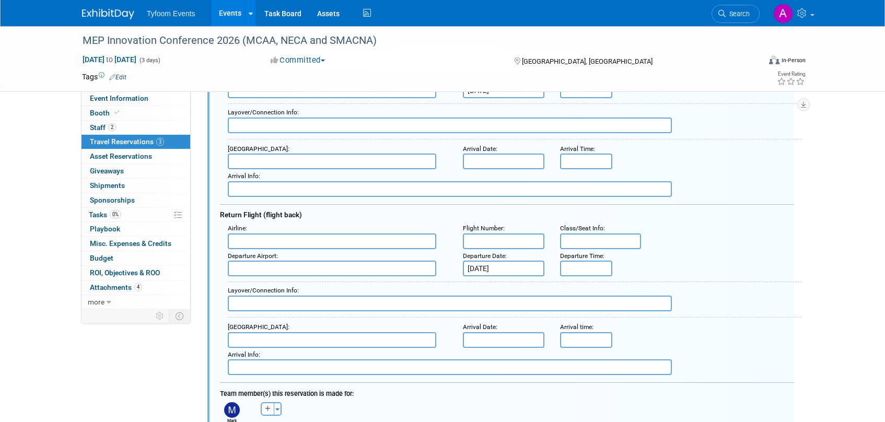
click at [234, 239] on input "text" at bounding box center [332, 242] width 208 height 16
click at [274, 276] on span "Delta Air Lines (DAL)" at bounding box center [337, 275] width 218 height 16
type input "Delta Air Lines (DAL)"
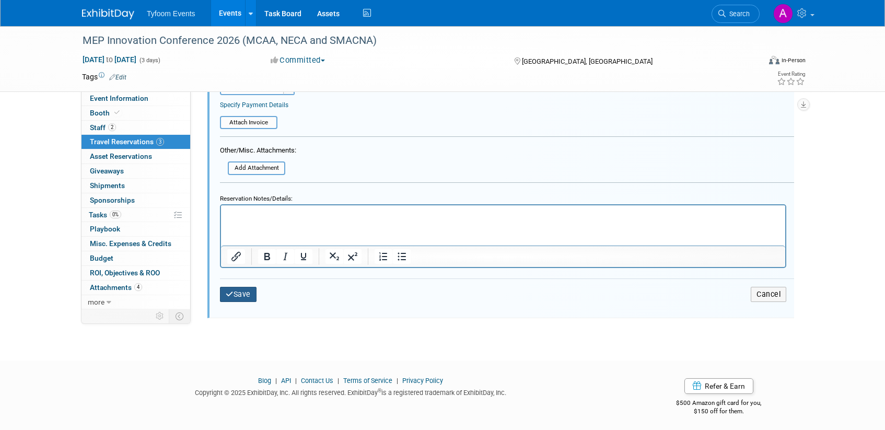
click at [232, 294] on icon "submit" at bounding box center [230, 293] width 8 height 7
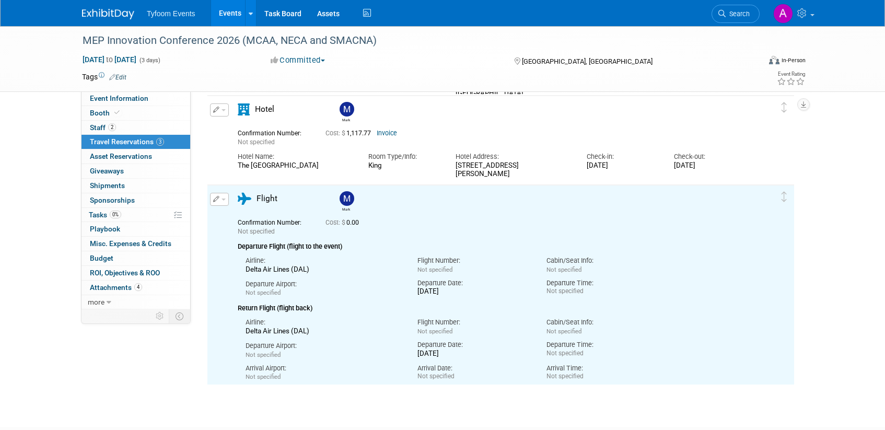
scroll to position [0, 0]
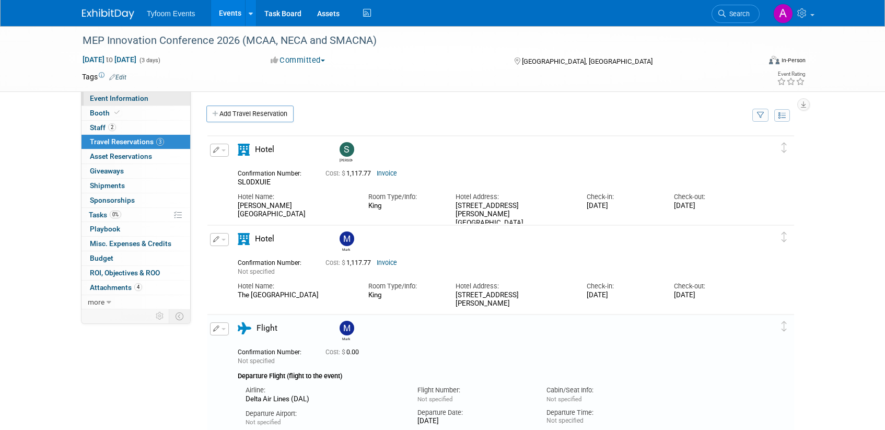
click at [133, 100] on span "Event Information" at bounding box center [119, 98] width 59 height 8
